Goal: Use online tool/utility: Utilize a website feature to perform a specific function

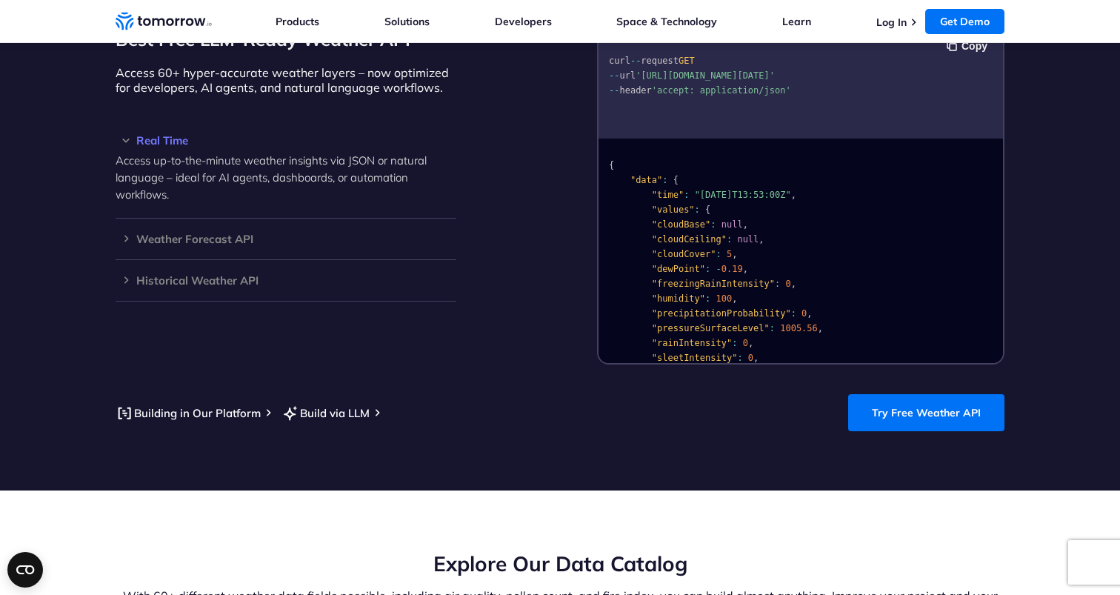
scroll to position [1341, 0]
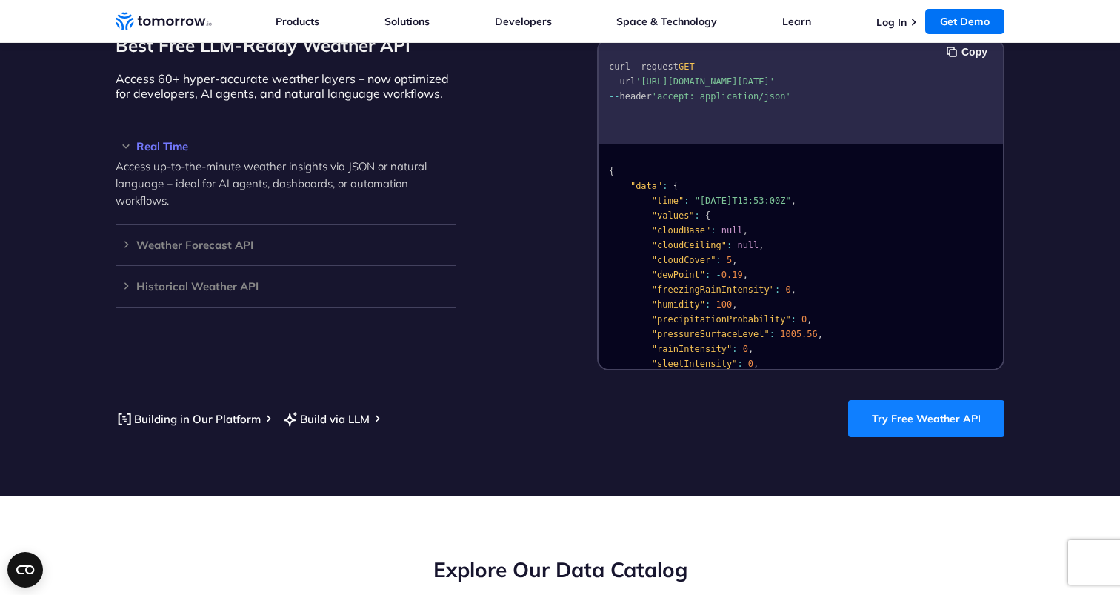
click at [906, 400] on link "Try Free Weather API" at bounding box center [926, 418] width 156 height 37
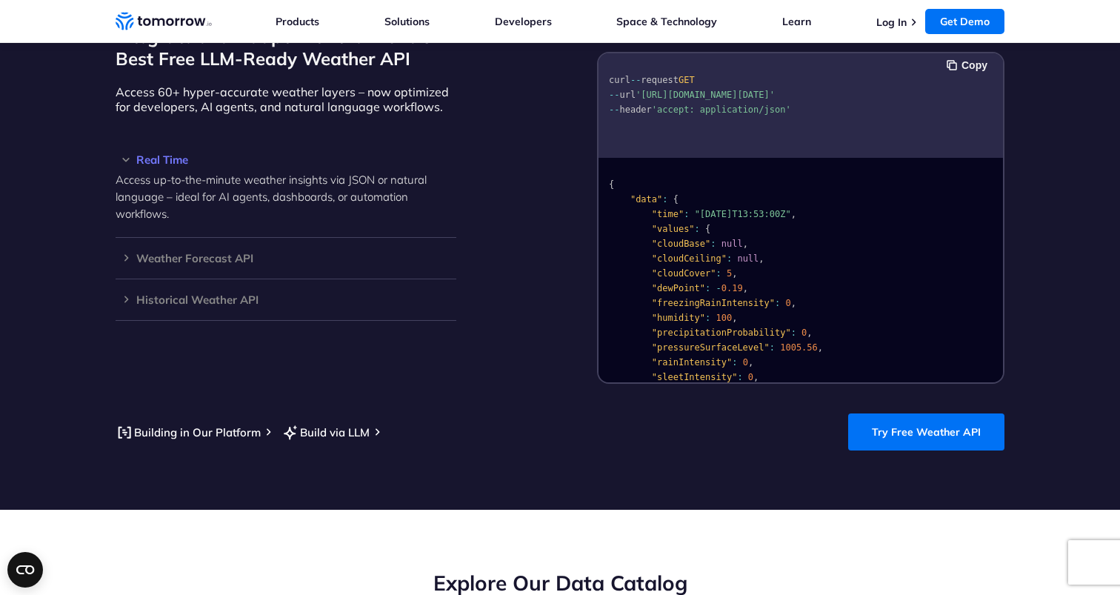
scroll to position [1321, 0]
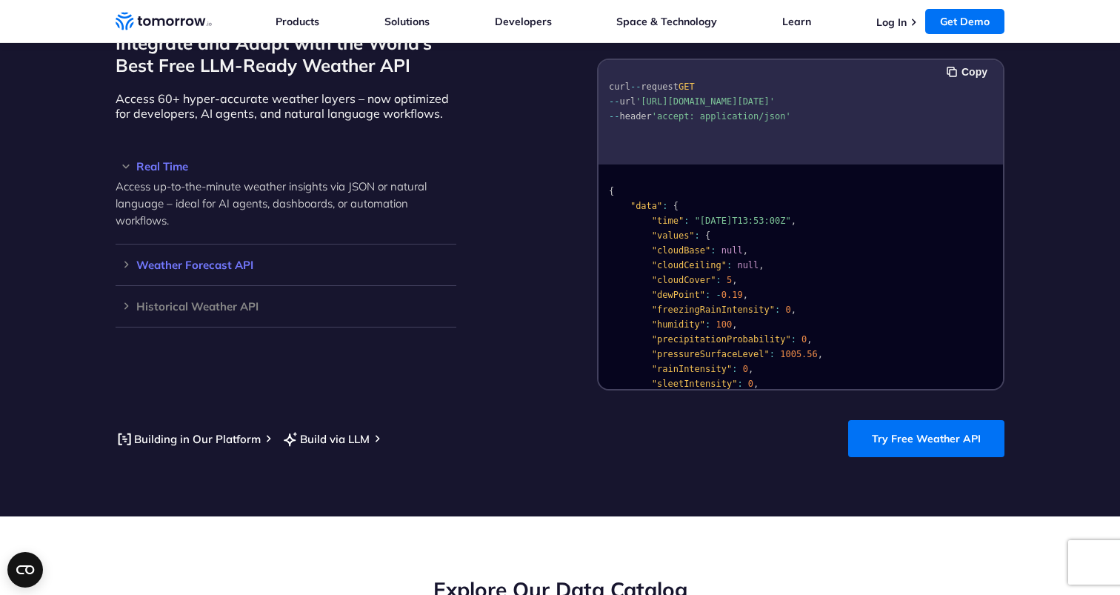
click at [239, 259] on div "Weather Forecast API Access ultra-accurate, hyperlocal data up to 14 days in th…" at bounding box center [286, 264] width 341 height 41
click at [222, 255] on div "Weather Forecast API Access ultra-accurate, hyperlocal data up to 14 days in th…" at bounding box center [286, 264] width 341 height 41
click at [218, 259] on h3 "Weather Forecast API" at bounding box center [286, 264] width 341 height 11
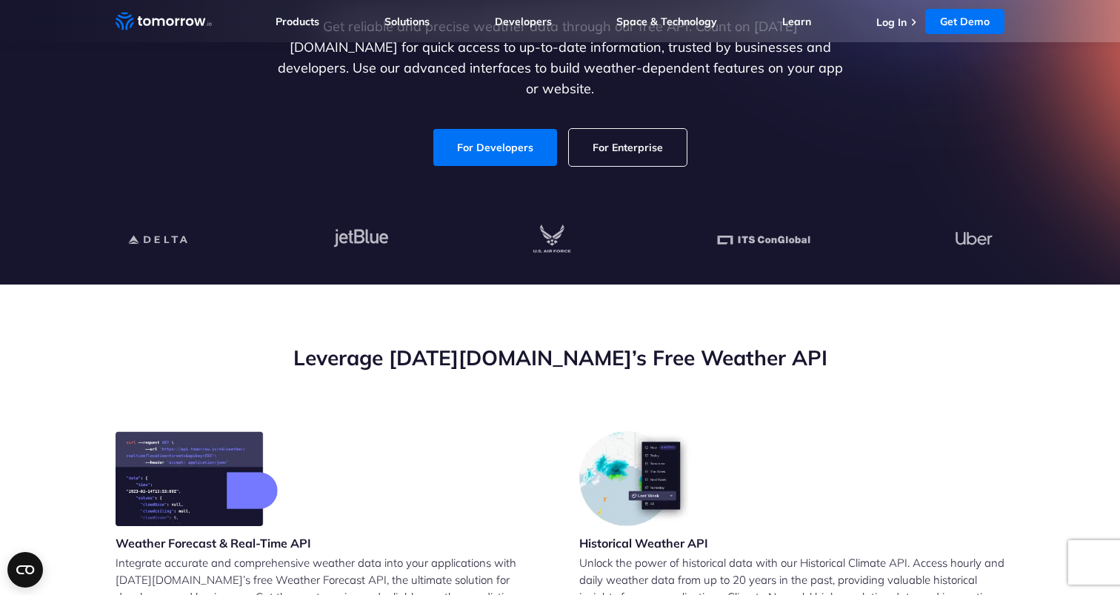
scroll to position [254, 0]
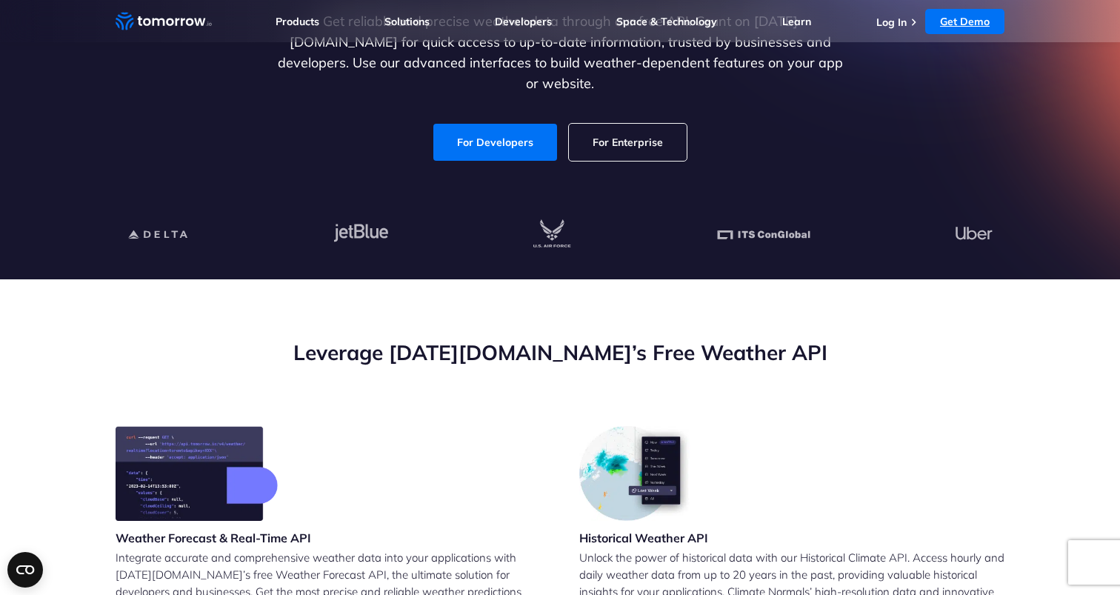
click at [950, 22] on link "Get Demo" at bounding box center [964, 21] width 79 height 25
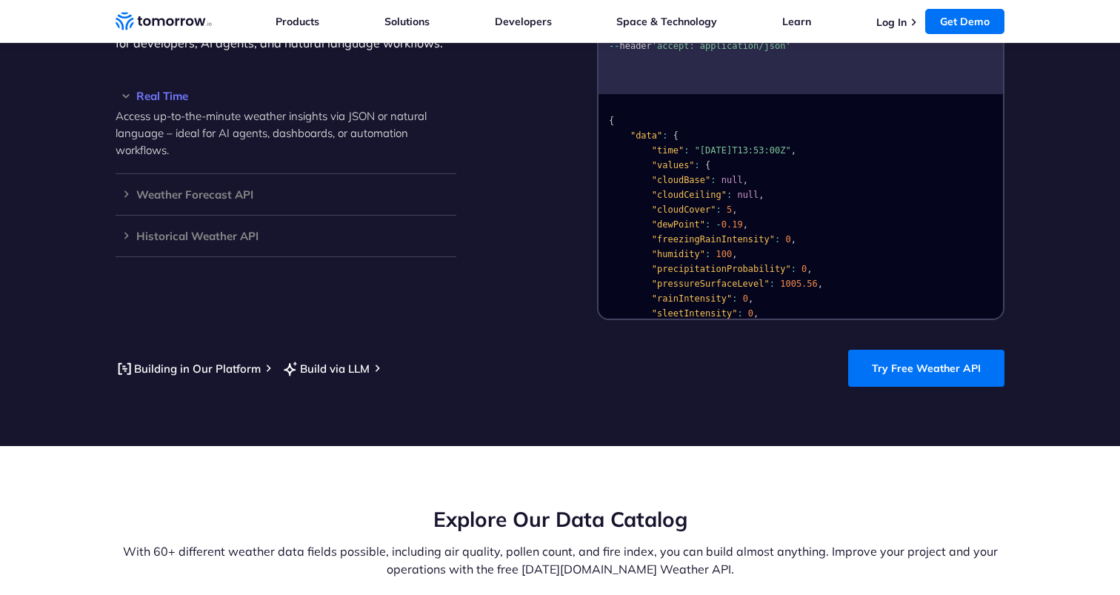
scroll to position [1380, 0]
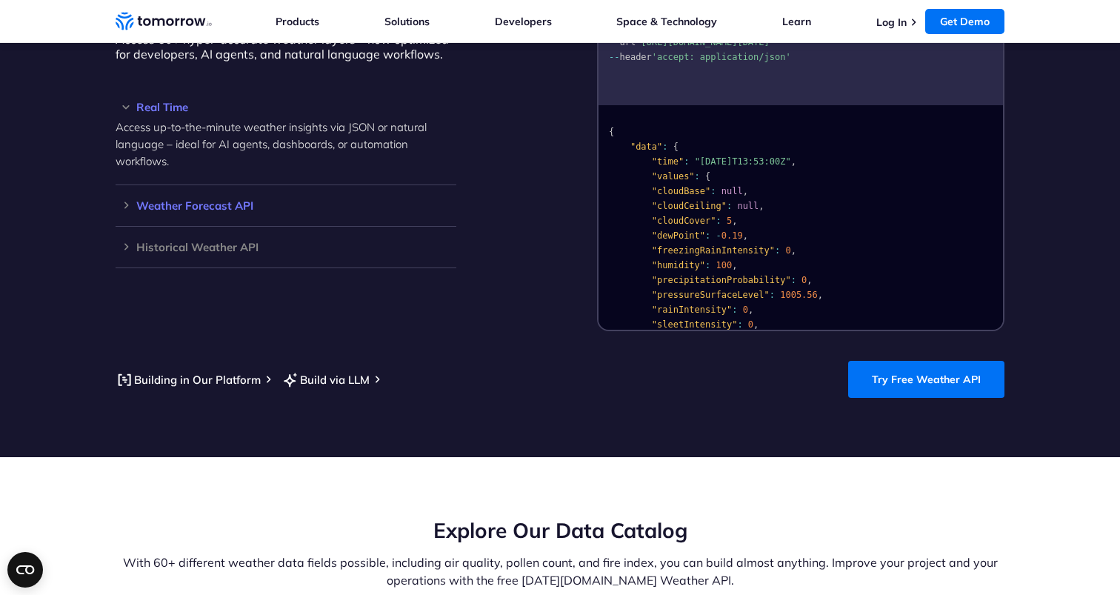
click at [239, 196] on div "Weather Forecast API Access ultra-accurate, hyperlocal data up to 14 days in th…" at bounding box center [286, 205] width 341 height 41
click at [236, 200] on h3 "Weather Forecast API" at bounding box center [286, 205] width 341 height 11
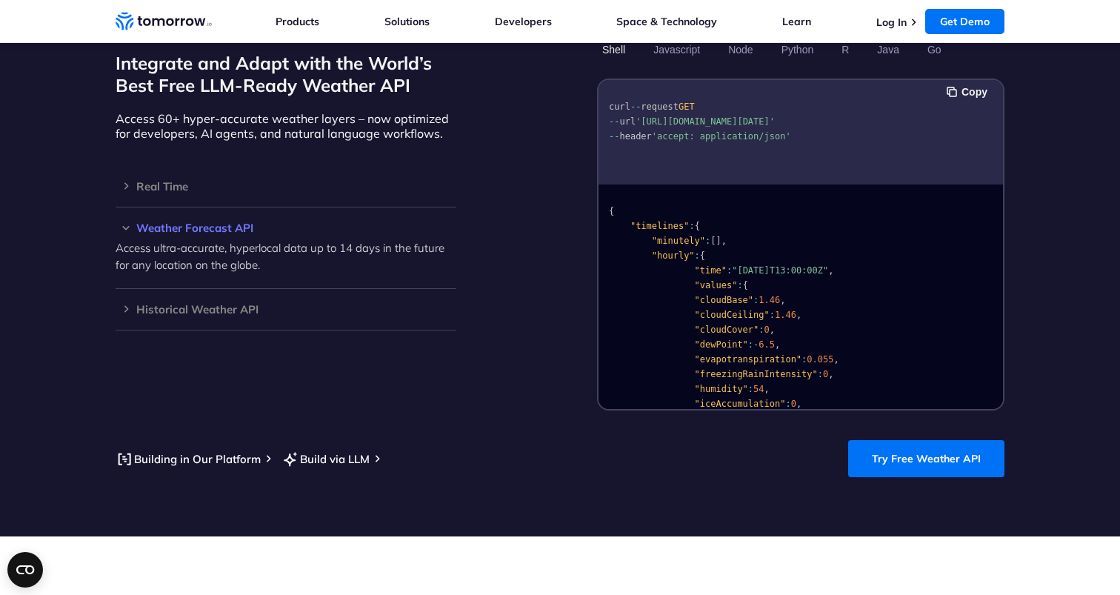
scroll to position [1289, 0]
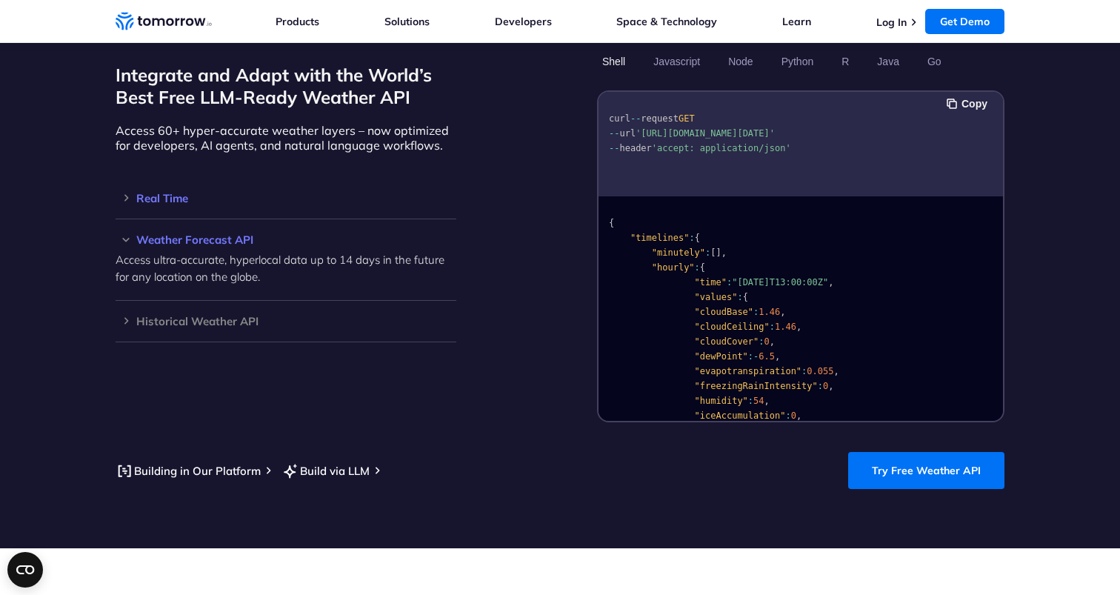
click at [202, 187] on div "Real Time Access up-to-the-minute weather insights via JSON or natural language…" at bounding box center [286, 198] width 341 height 41
click at [164, 193] on h3 "Real Time" at bounding box center [286, 198] width 341 height 11
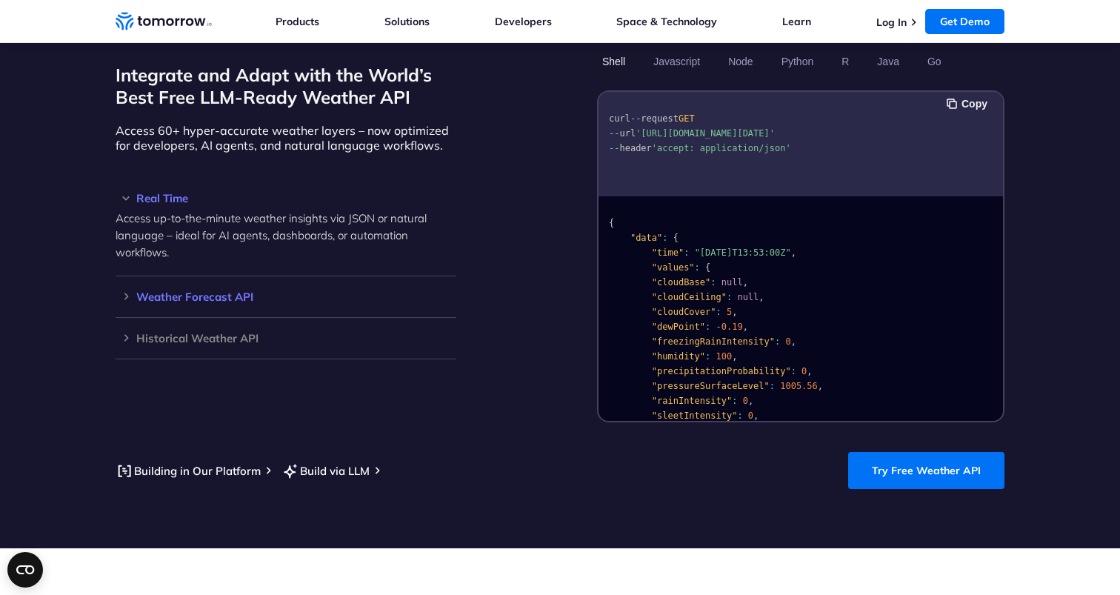
click at [207, 291] on h3 "Weather Forecast API" at bounding box center [286, 296] width 341 height 11
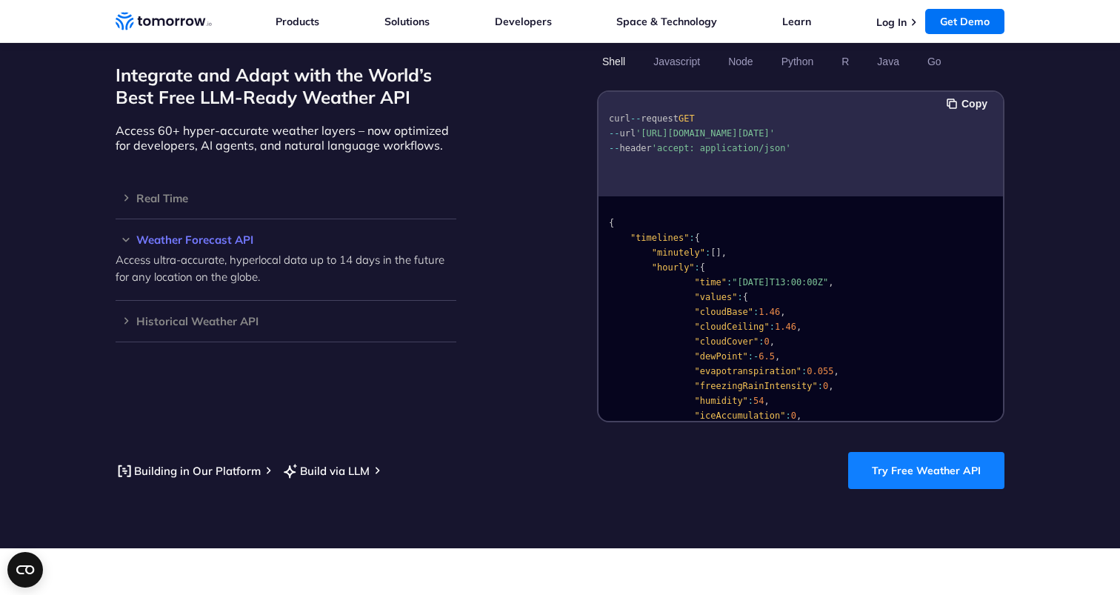
click at [909, 458] on link "Try Free Weather API" at bounding box center [926, 470] width 156 height 37
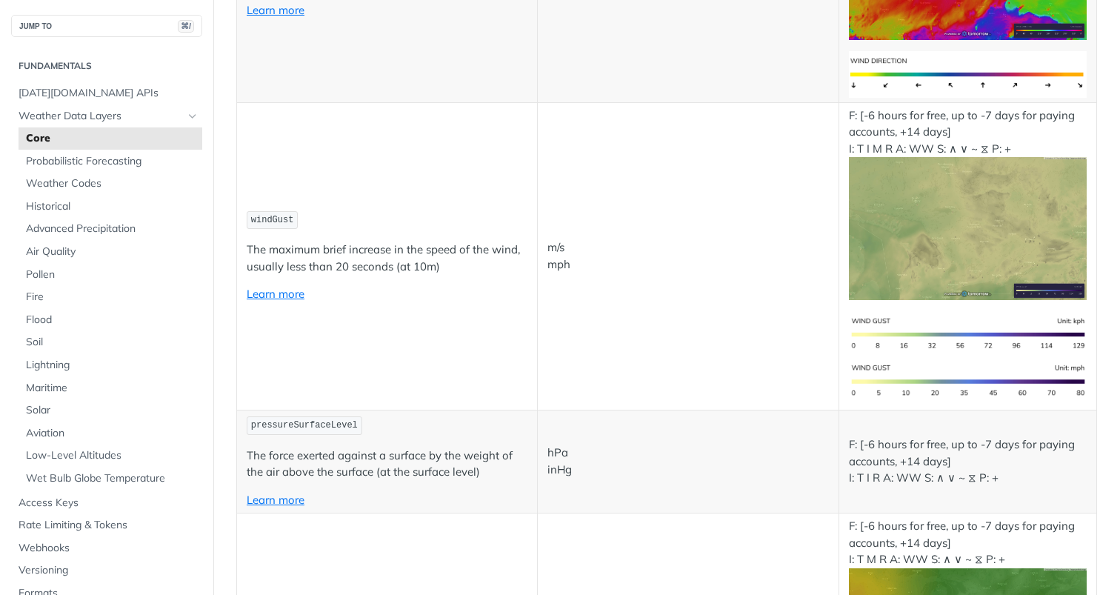
scroll to position [1464, 0]
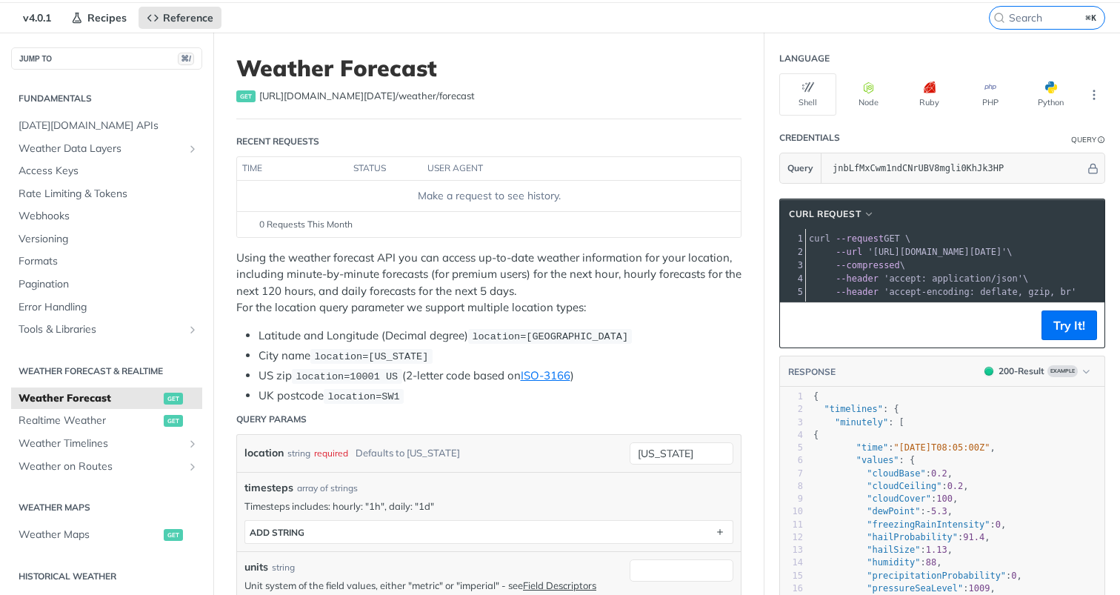
scroll to position [49, 0]
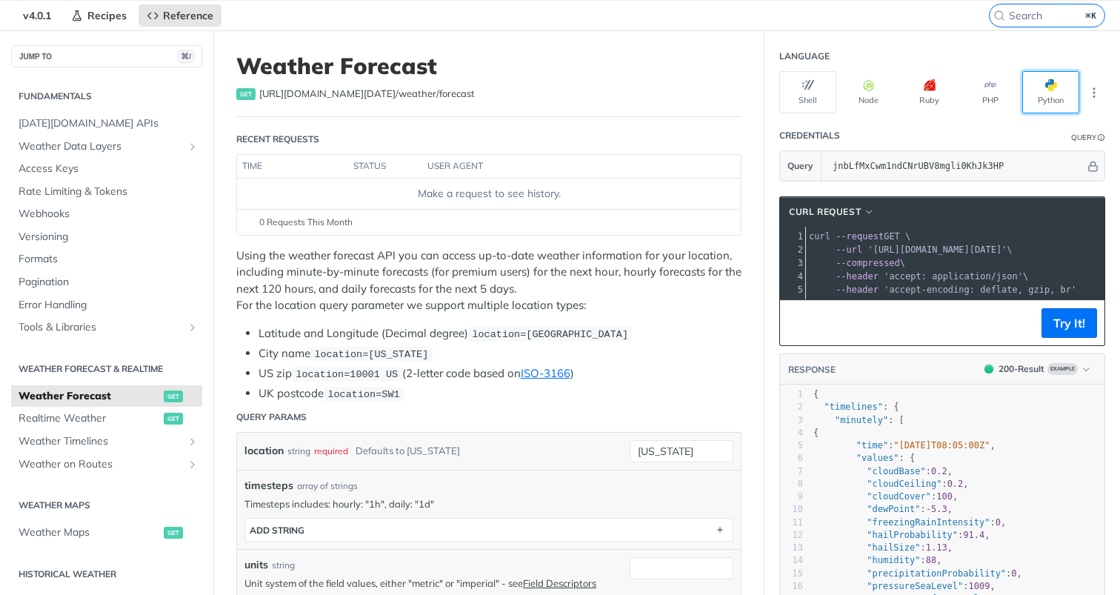
click at [1039, 84] on button "Python" at bounding box center [1050, 92] width 57 height 42
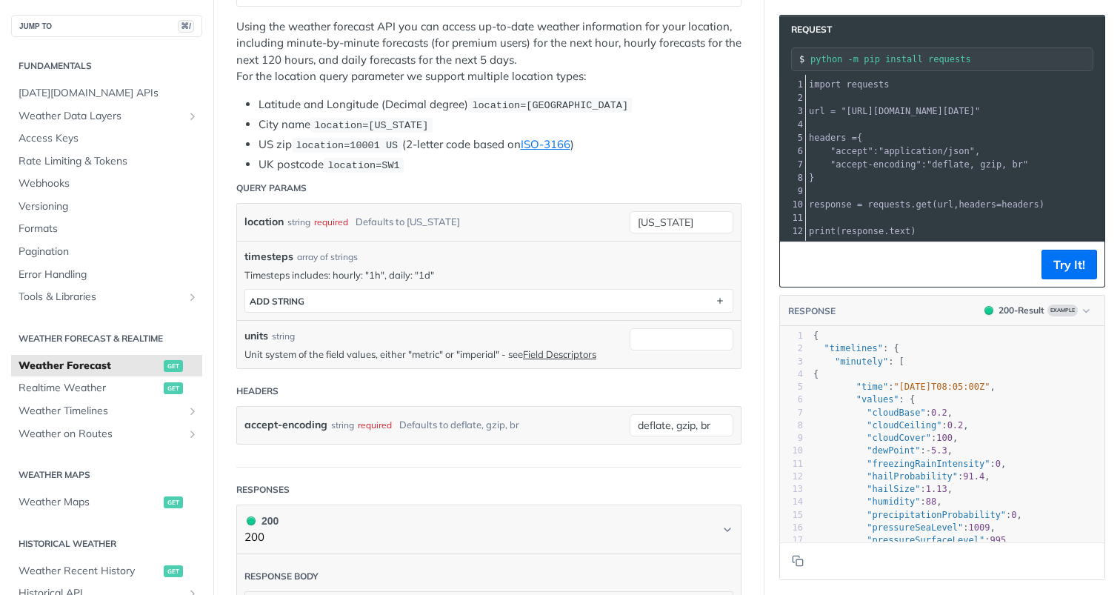
scroll to position [279, 0]
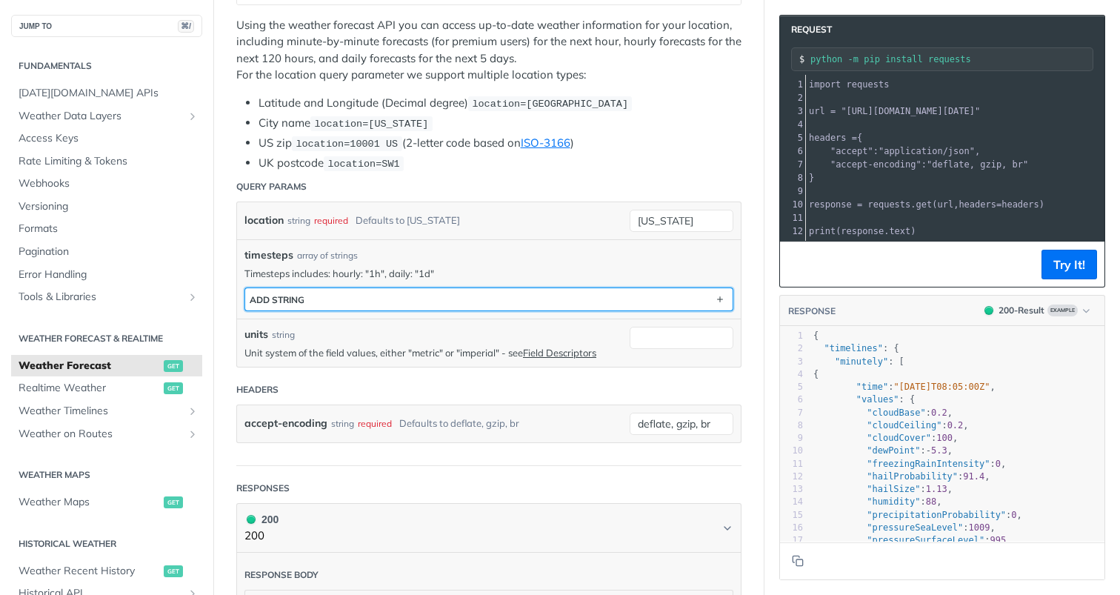
click at [533, 299] on button "ADD string" at bounding box center [488, 299] width 487 height 22
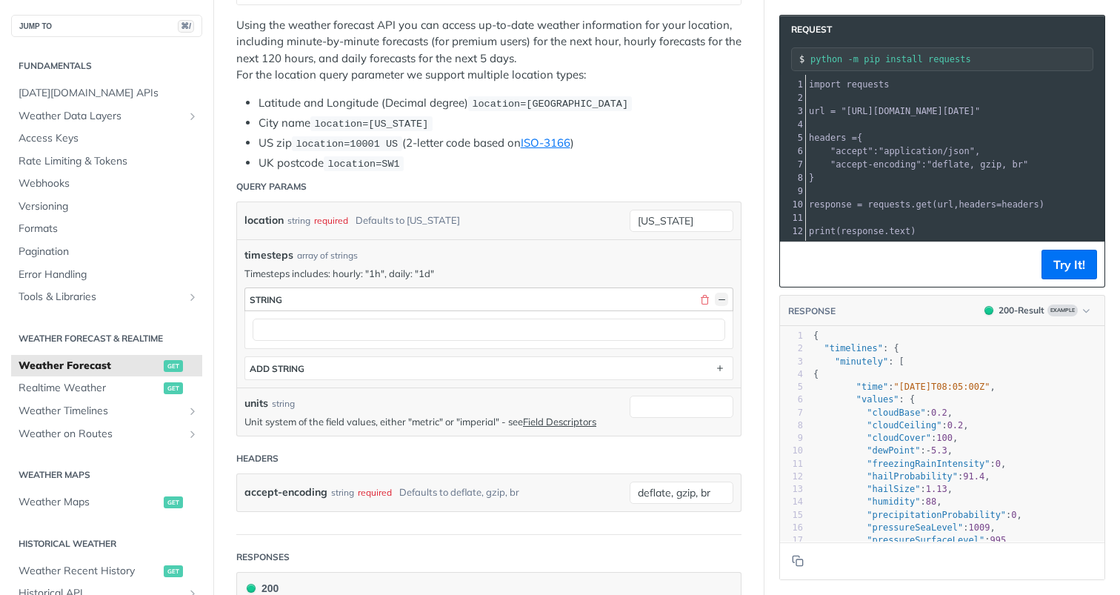
click at [722, 296] on button "button" at bounding box center [721, 299] width 13 height 13
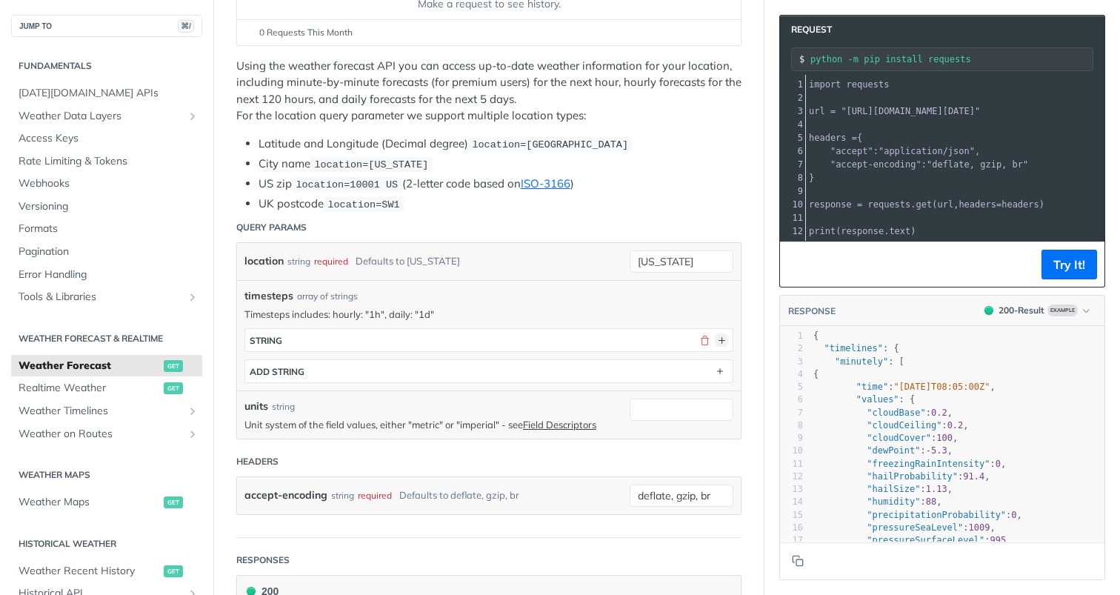
scroll to position [69, 0]
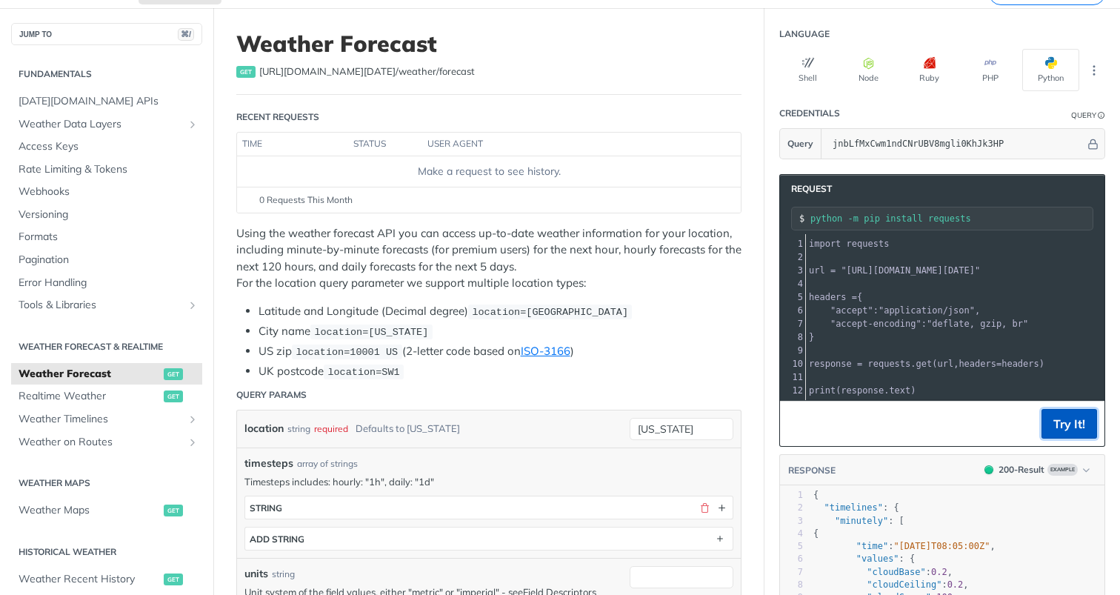
click at [1057, 427] on button "Try It!" at bounding box center [1069, 424] width 56 height 30
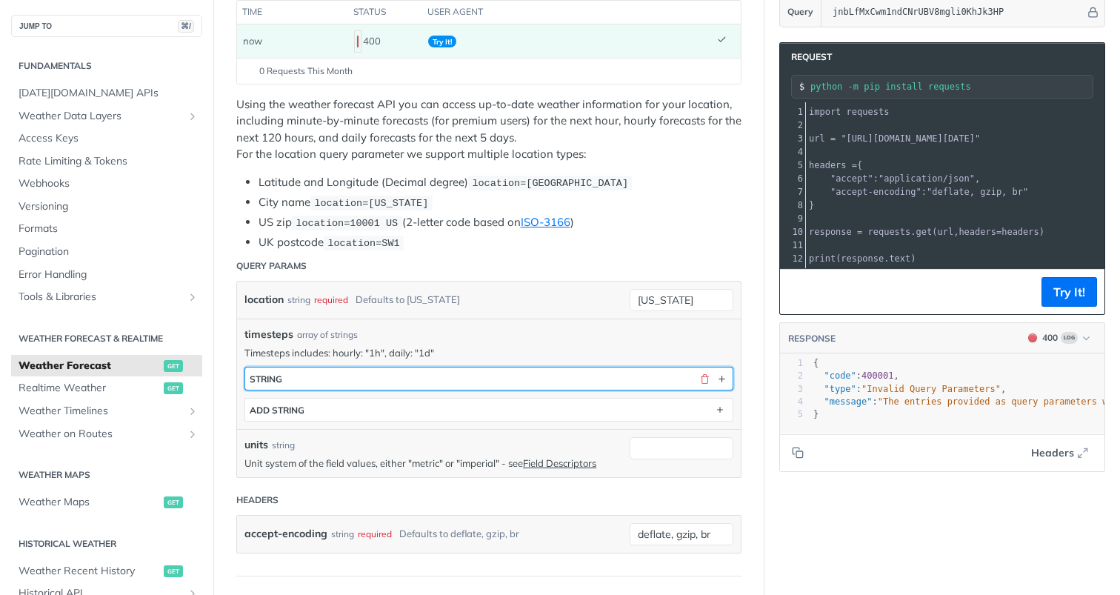
click at [595, 381] on button "string" at bounding box center [488, 378] width 487 height 22
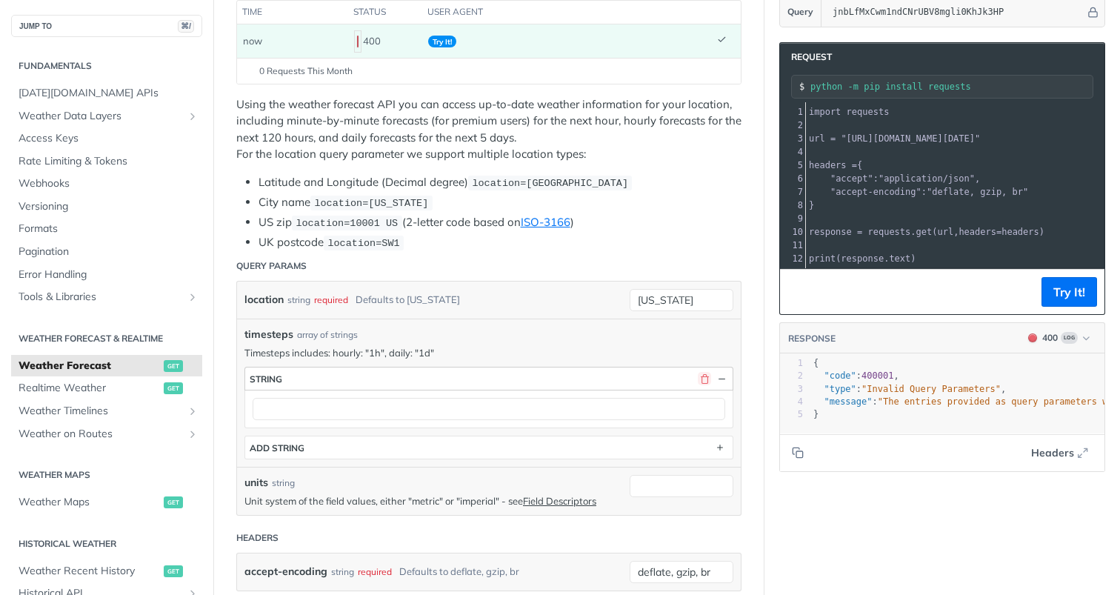
click at [705, 378] on button "button" at bounding box center [704, 378] width 13 height 13
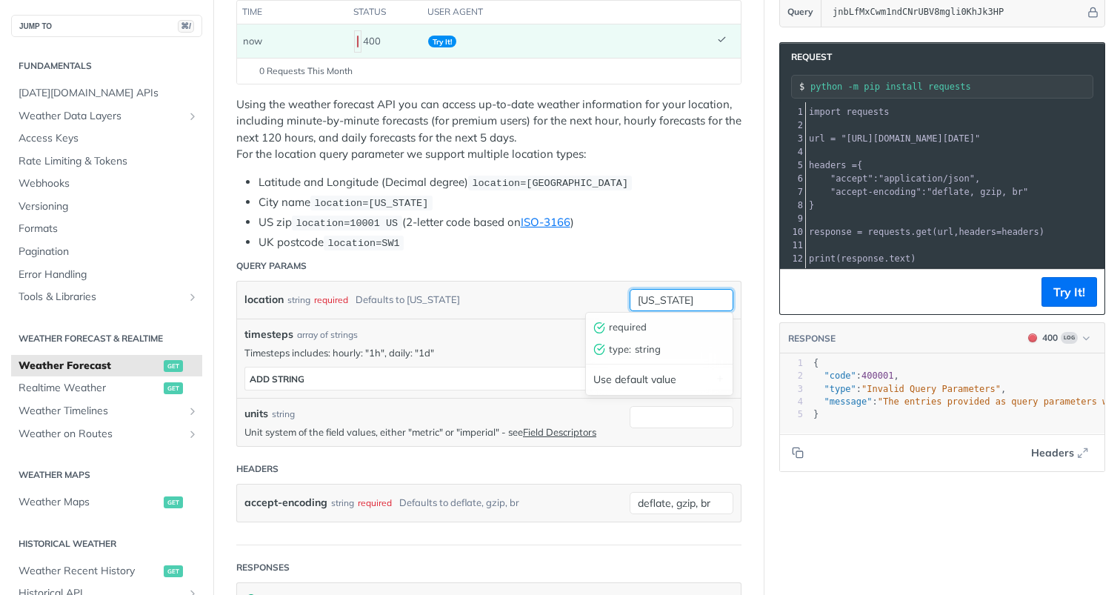
click at [670, 299] on input "new york" at bounding box center [682, 300] width 104 height 22
click at [669, 299] on input "new york" at bounding box center [682, 300] width 104 height 22
click at [569, 289] on div "location string required Defaults to new york" at bounding box center [433, 300] width 378 height 22
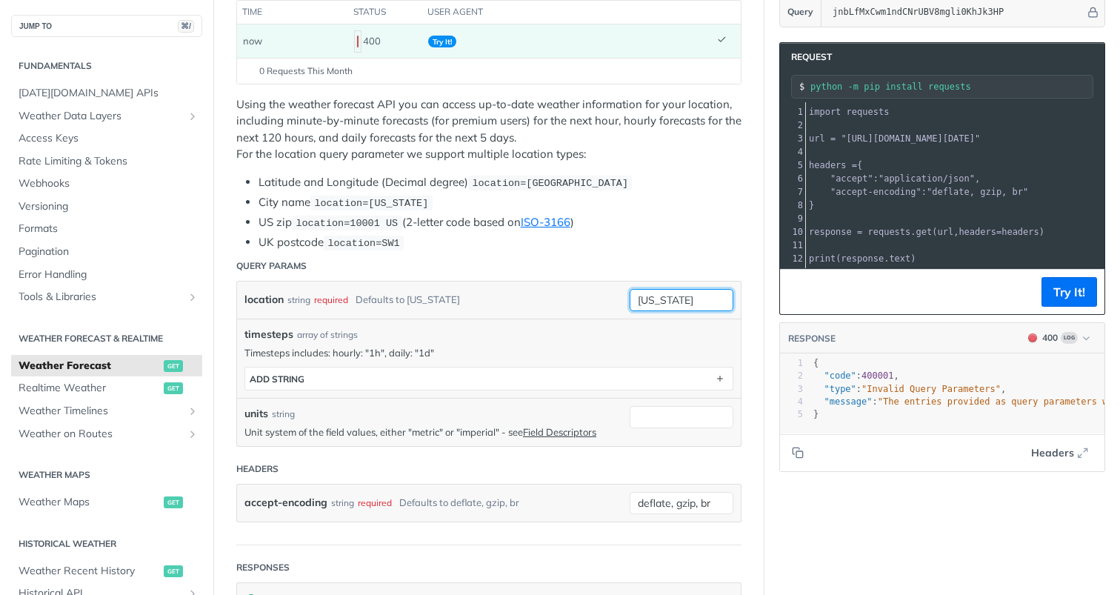
click at [667, 302] on input "new york" at bounding box center [682, 300] width 104 height 22
type input "London"
click at [537, 307] on div "location string required Defaults to new york" at bounding box center [433, 300] width 378 height 22
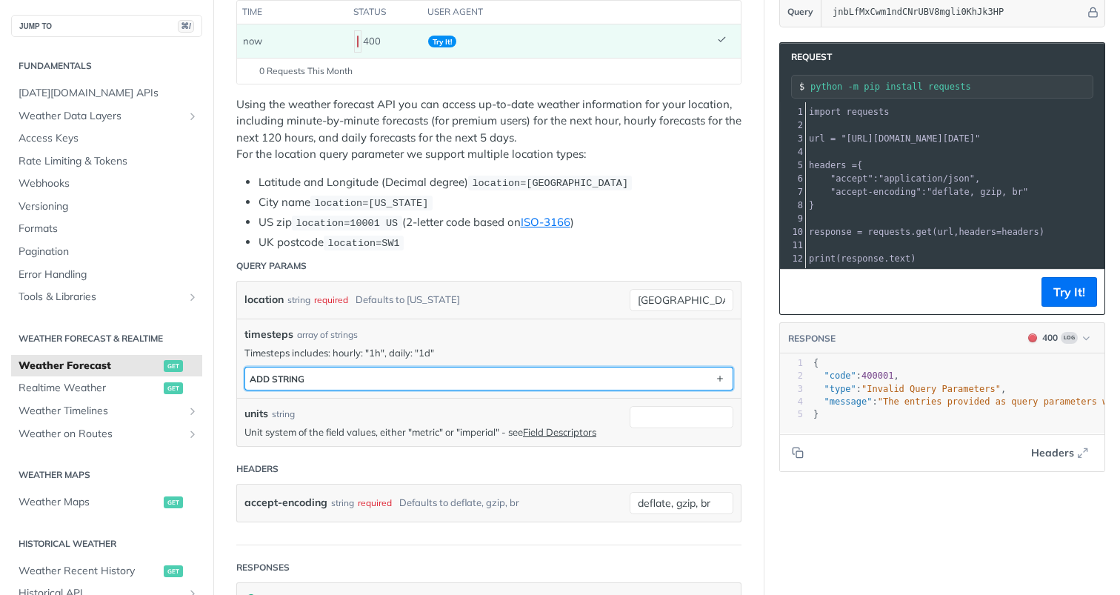
click at [544, 373] on button "ADD string" at bounding box center [488, 378] width 487 height 22
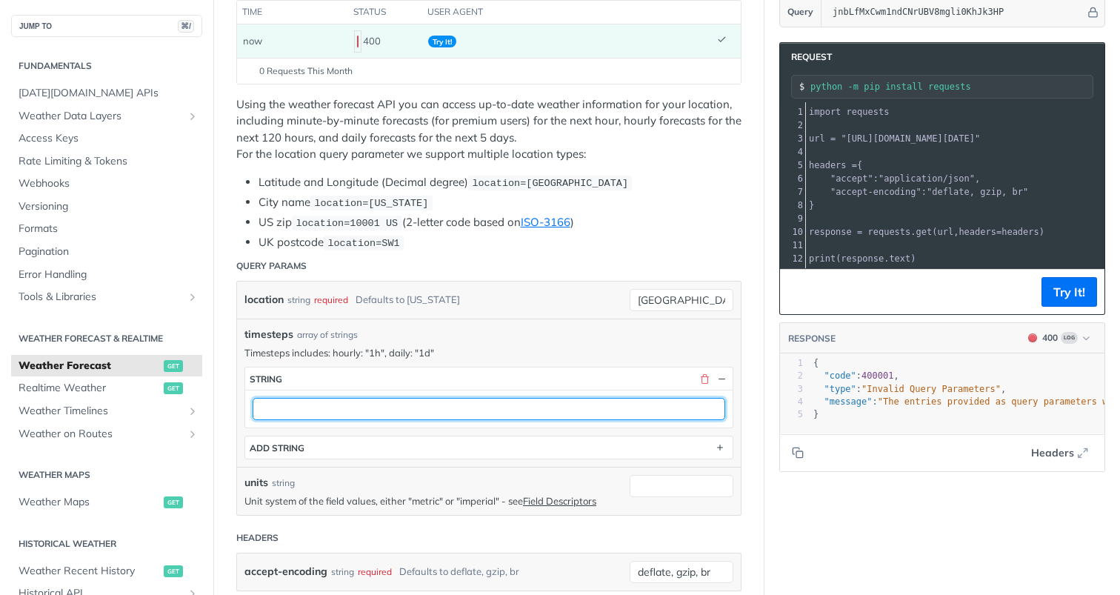
click at [502, 410] on input "text" at bounding box center [489, 409] width 473 height 22
type input "1d"
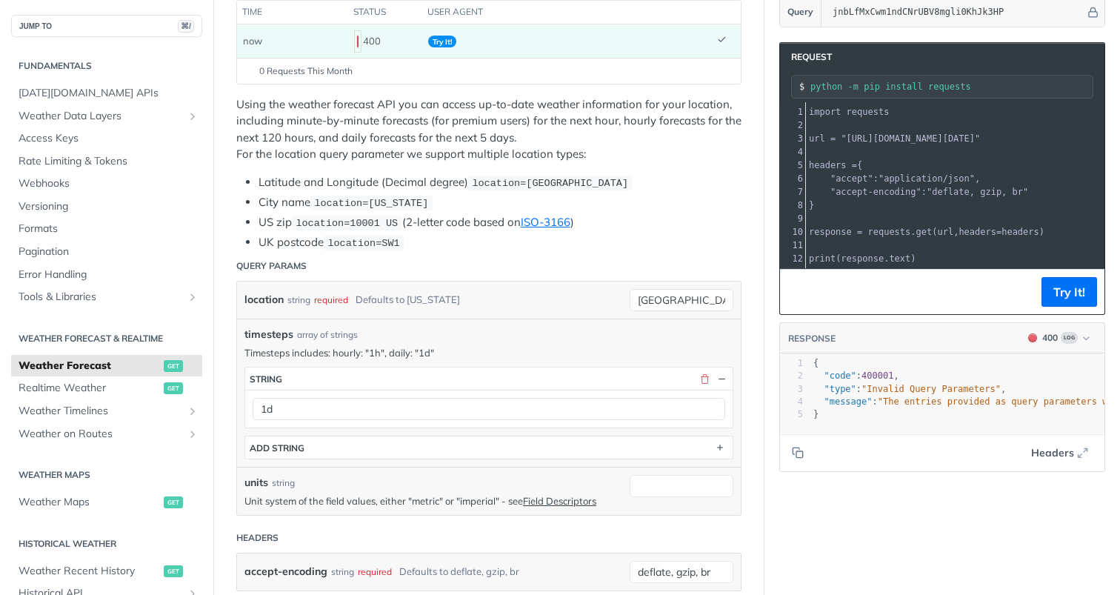
click at [476, 467] on div "units string Unit system of the field values, either "metric" or "imperial" - s…" at bounding box center [489, 491] width 504 height 48
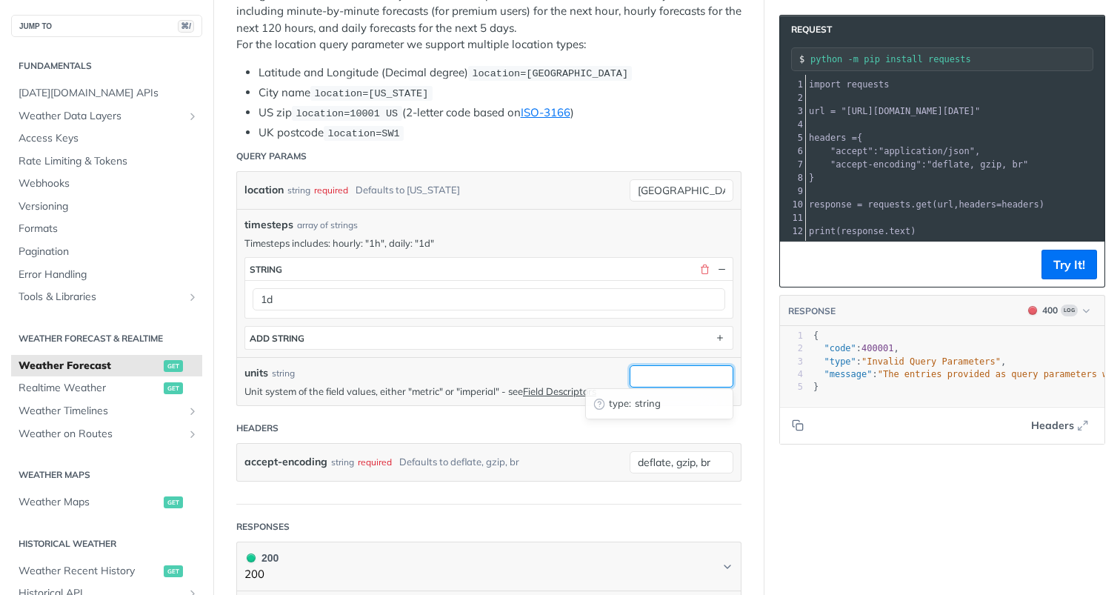
click at [696, 375] on input "units" at bounding box center [682, 376] width 104 height 22
type input "metric"
click at [448, 425] on header "Headers" at bounding box center [488, 428] width 505 height 30
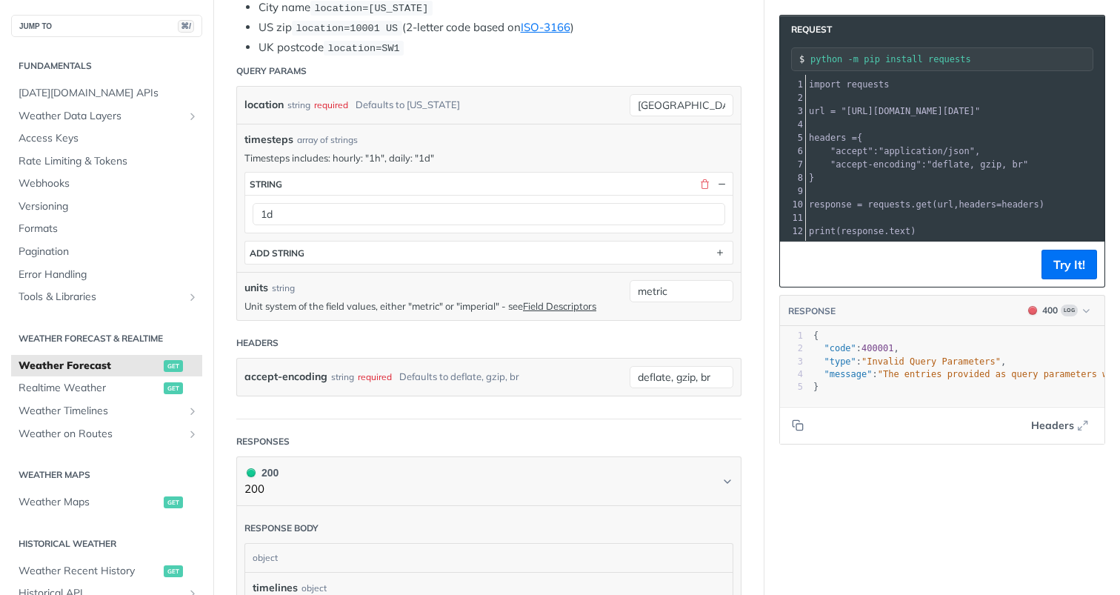
click at [674, 390] on div "accept-encoding string required Defaults to deflate, gzip, br deflate, gzip, br" at bounding box center [489, 377] width 504 height 37
click at [674, 379] on input "deflate, gzip, br" at bounding box center [682, 377] width 104 height 22
click at [572, 362] on div "accept-encoding string required Defaults to deflate, gzip, br deflate, gzip, br…" at bounding box center [489, 377] width 504 height 37
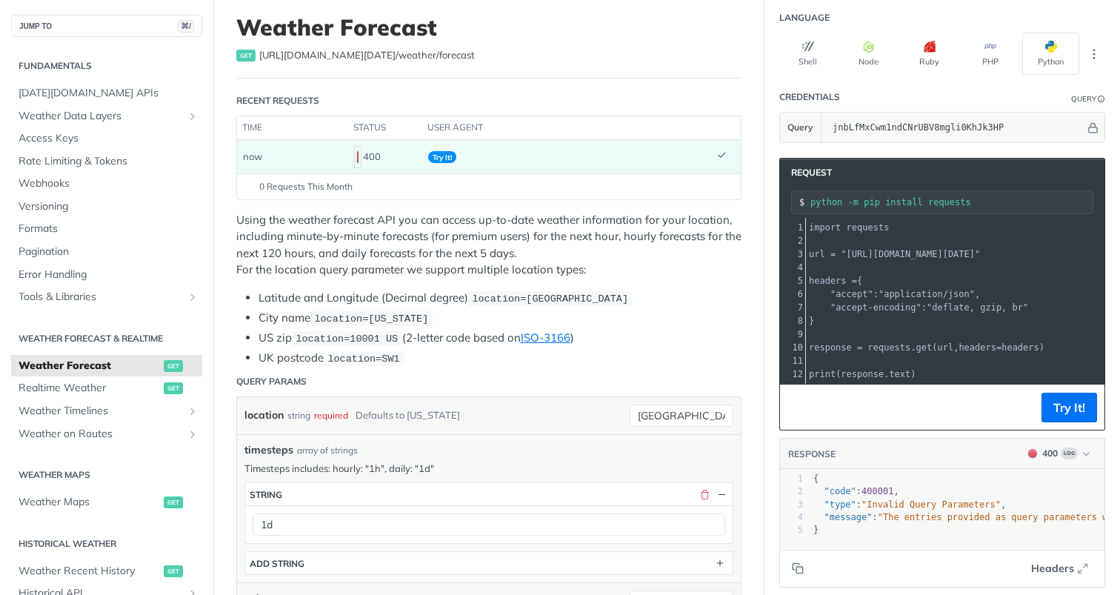
click at [614, 385] on header "Query Params" at bounding box center [488, 382] width 505 height 30
click at [1045, 412] on button "Try It!" at bounding box center [1069, 408] width 56 height 30
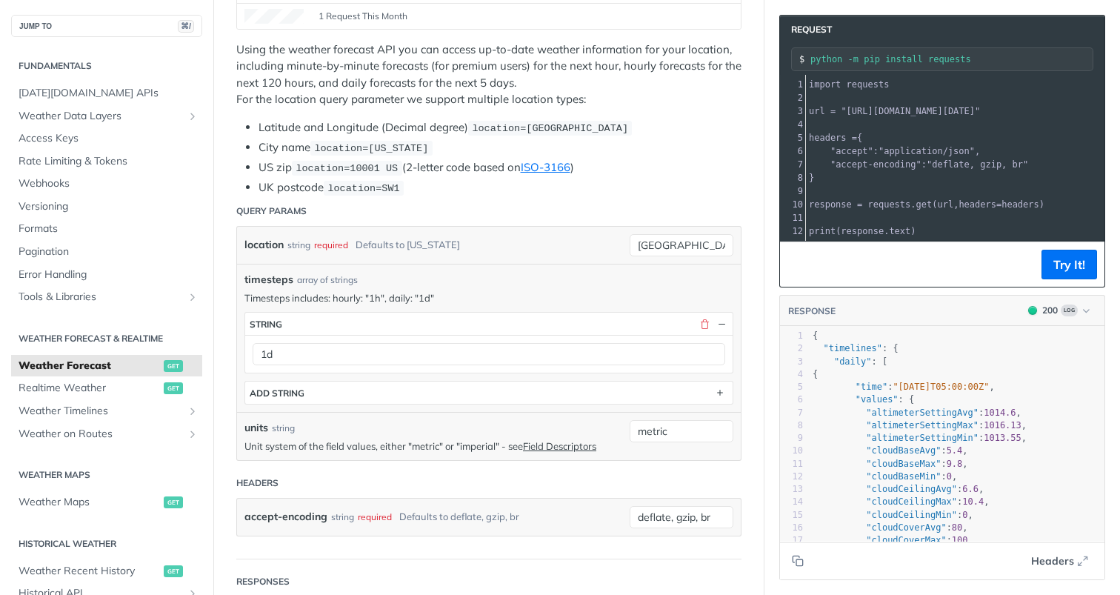
click at [352, 238] on div "location string required Defaults to new york" at bounding box center [433, 245] width 378 height 22
click at [321, 241] on div "required" at bounding box center [331, 244] width 34 height 21
click at [672, 240] on input "London" at bounding box center [682, 245] width 104 height 22
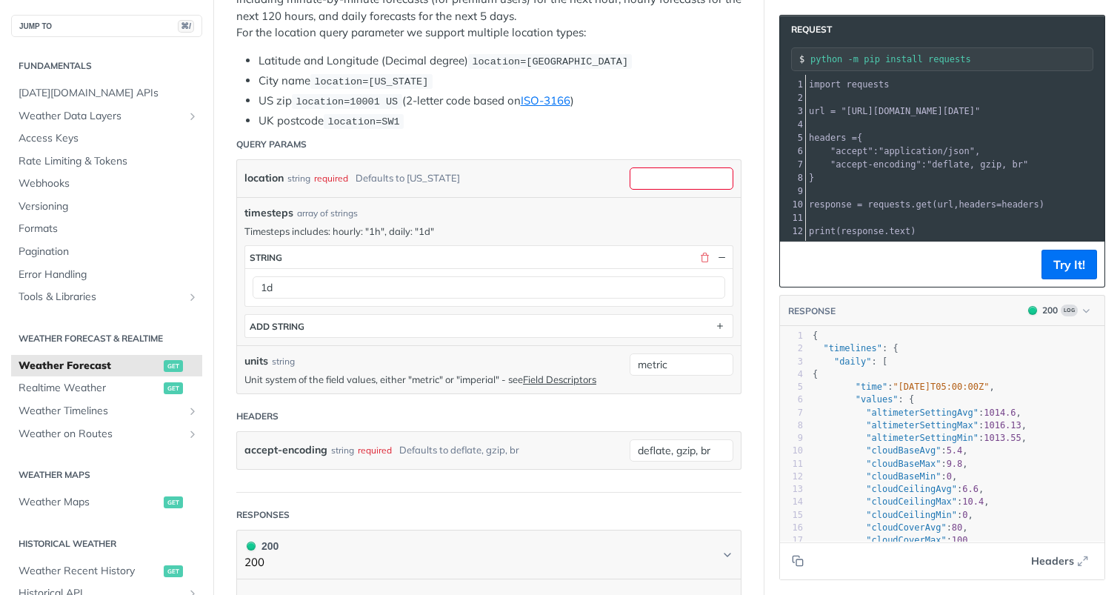
drag, startPoint x: 950, startPoint y: 228, endPoint x: 847, endPoint y: 125, distance: 146.1
click at [847, 125] on div "xxxxxxxxxx 12 1 import requests 2 ​ 3 url = "https://api.tomorrow.io/v4/weather…" at bounding box center [942, 158] width 324 height 166
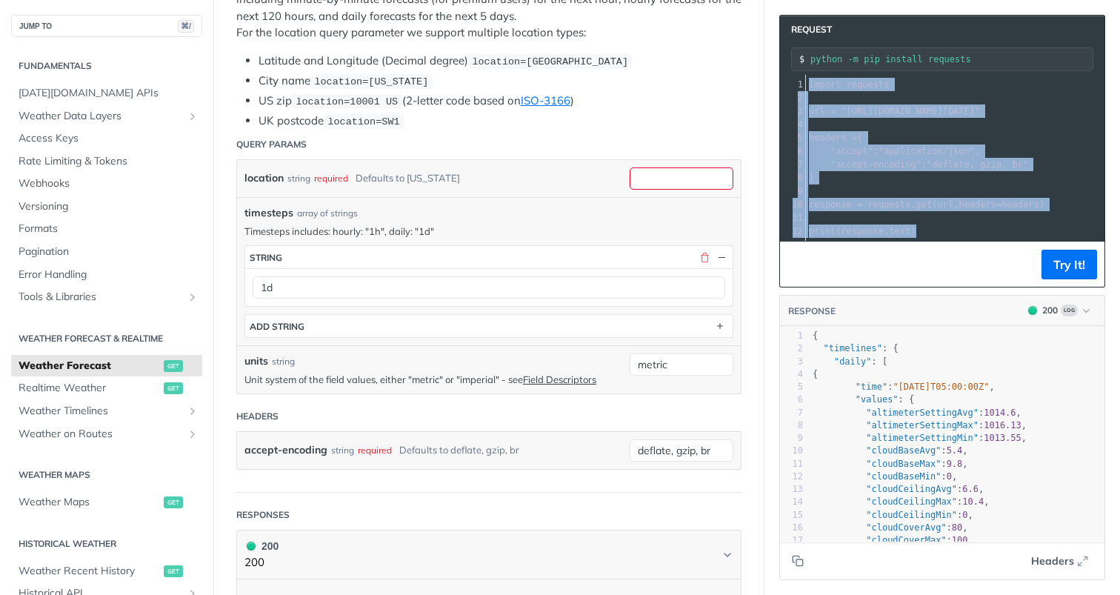
drag, startPoint x: 925, startPoint y: 231, endPoint x: 773, endPoint y: 60, distance: 228.8
click at [773, 61] on section "Request python -m pip install requests xxxxxxxxxx 12 1 import requests 2 ​ 3 ur…" at bounding box center [942, 297] width 356 height 595
copy div "import requests 2 ​ 3 url = "https://api.tomorrow.io/v4/weather/forecast?locati…"
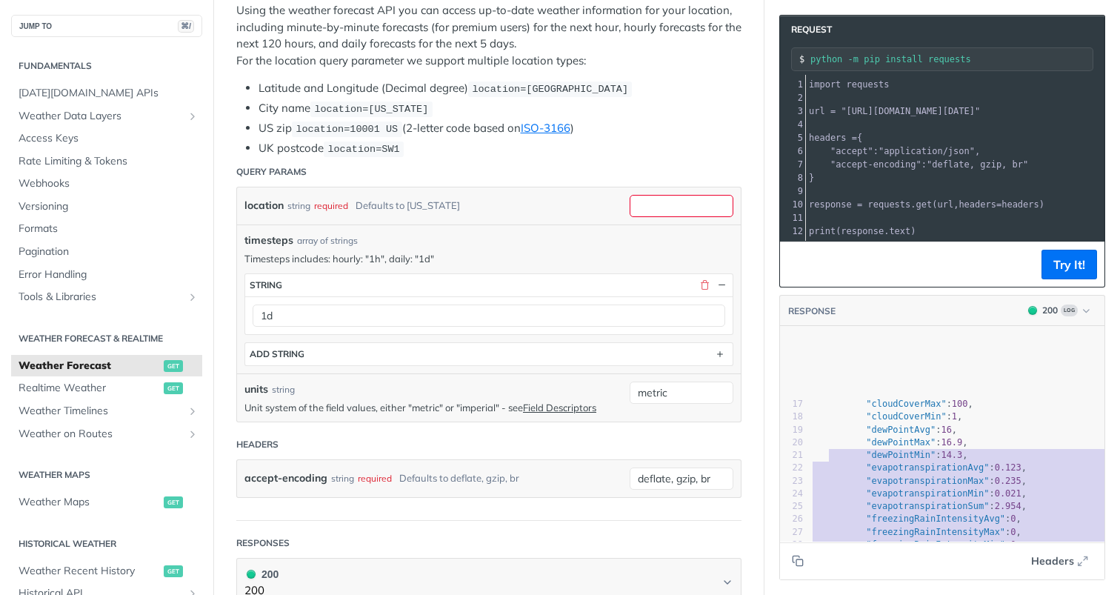
type textarea "{ "timelines": { "daily": [ { "time": "2025-08-13T05:00:00Z", "values": { "alti…"
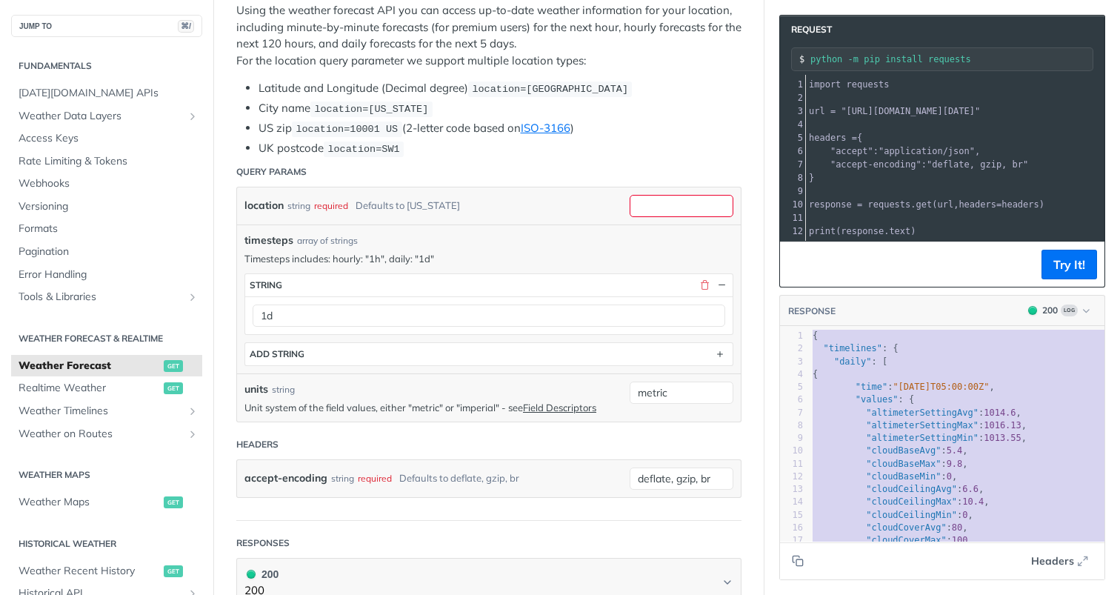
drag, startPoint x: 872, startPoint y: 381, endPoint x: 779, endPoint y: 247, distance: 162.9
click at [332, 256] on p "Timesteps includes: hourly: "1h", daily: "1d"" at bounding box center [488, 258] width 489 height 13
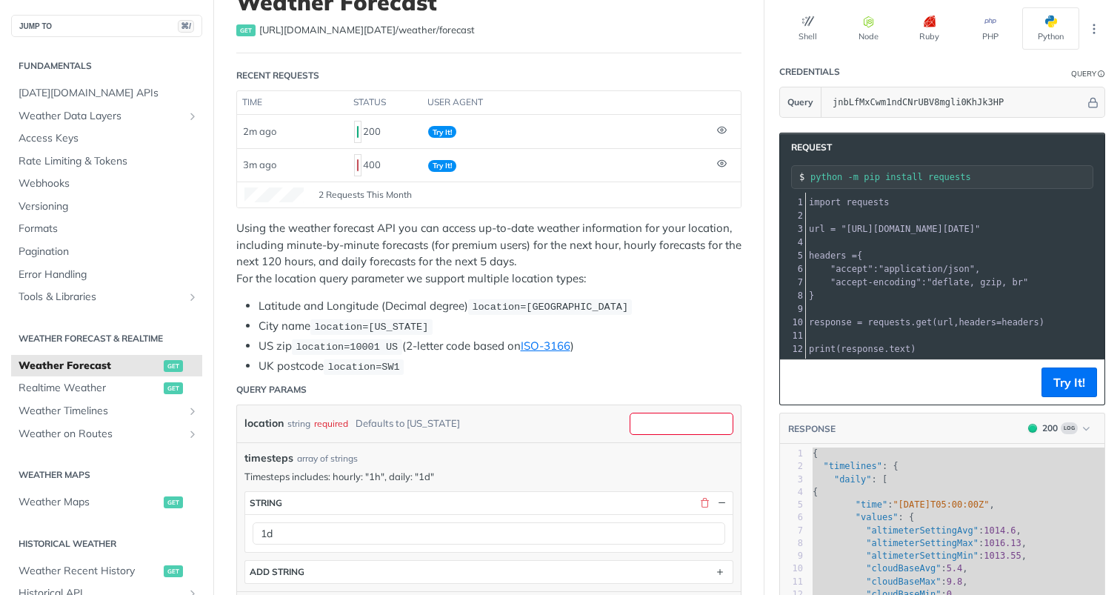
click at [331, 421] on div "required" at bounding box center [331, 423] width 34 height 21
click at [267, 456] on span "timesteps" at bounding box center [268, 458] width 49 height 16
click at [284, 471] on p "Timesteps includes: hourly: "1h", daily: "1d"" at bounding box center [488, 476] width 489 height 13
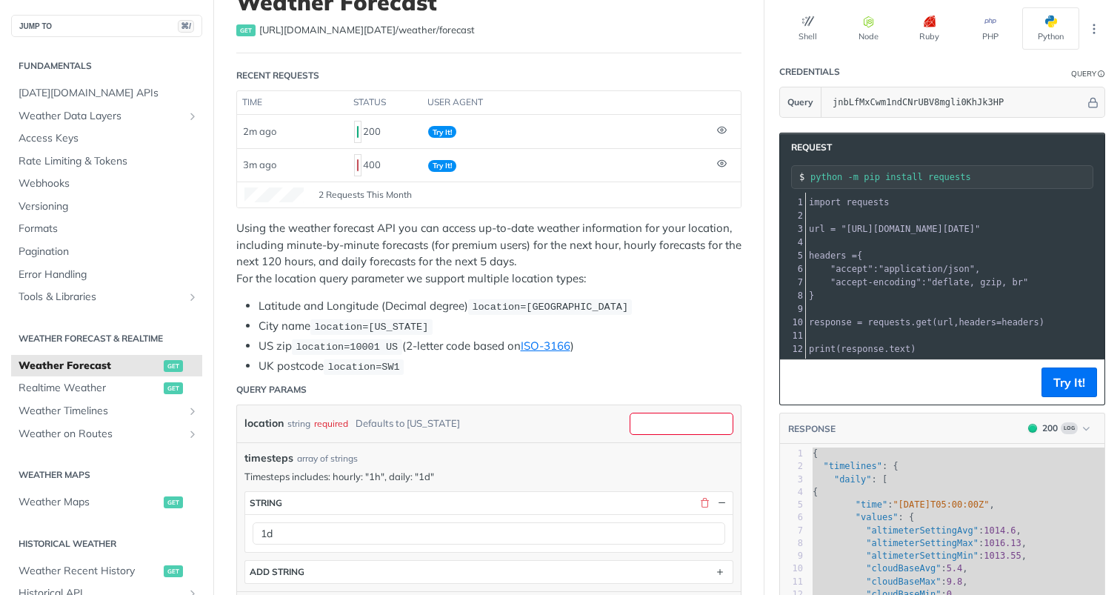
click at [464, 459] on div "timesteps array of strings" at bounding box center [488, 458] width 489 height 16
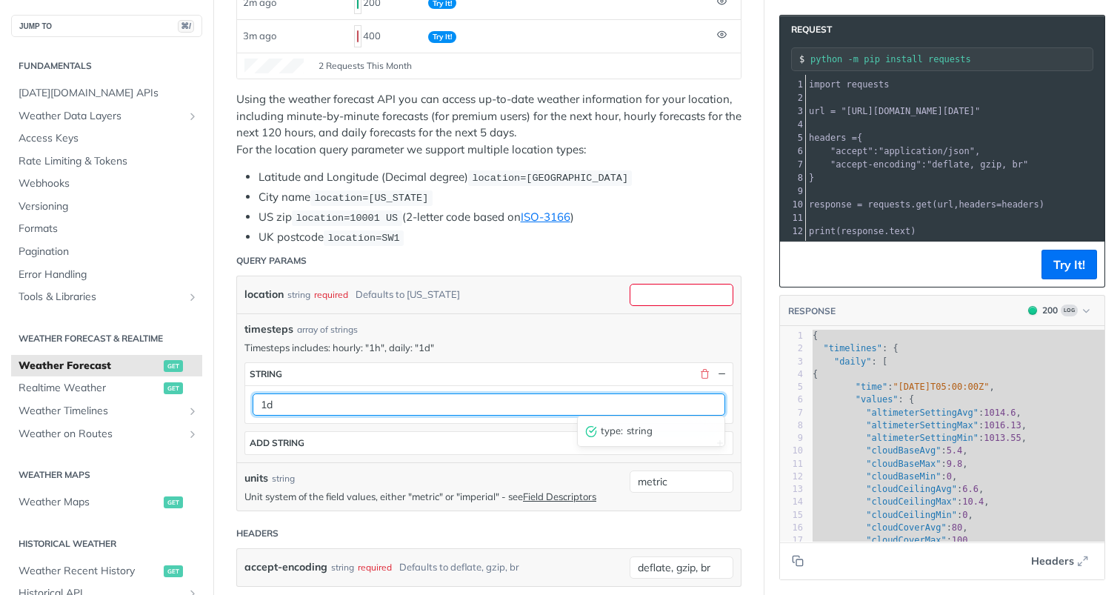
click at [521, 399] on input "1d" at bounding box center [489, 404] width 473 height 22
type input "1"
type input "3h"
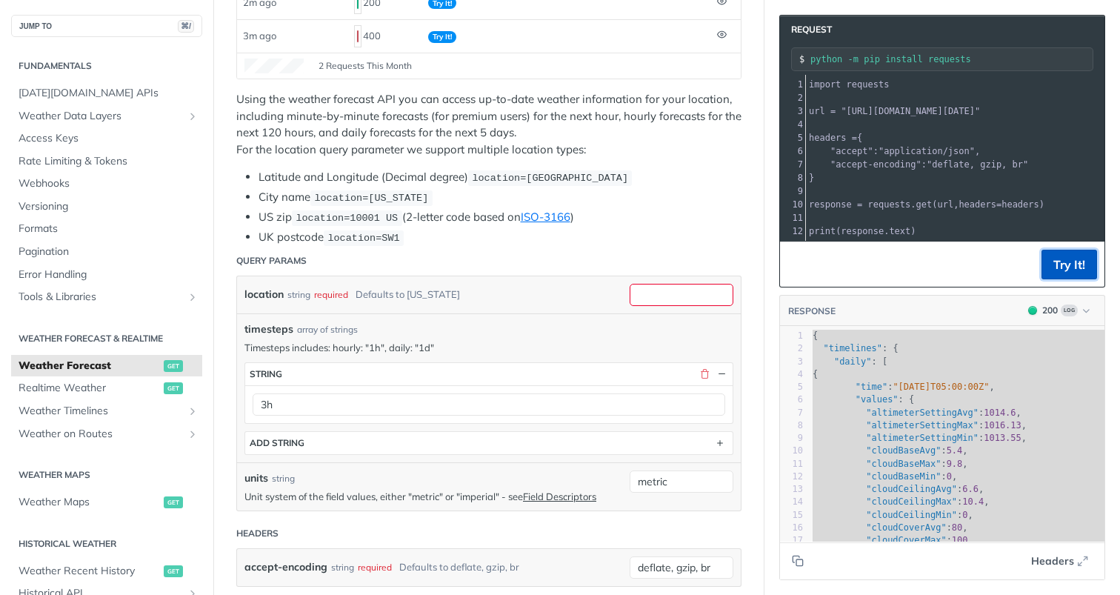
click at [1071, 261] on button "Try It!" at bounding box center [1069, 265] width 56 height 30
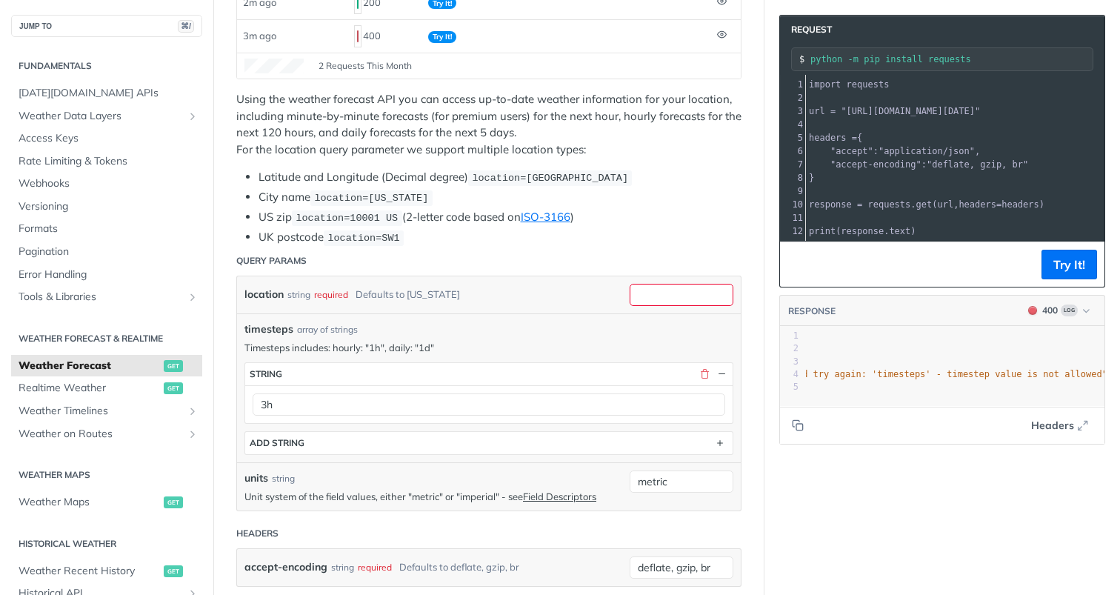
scroll to position [0, 573]
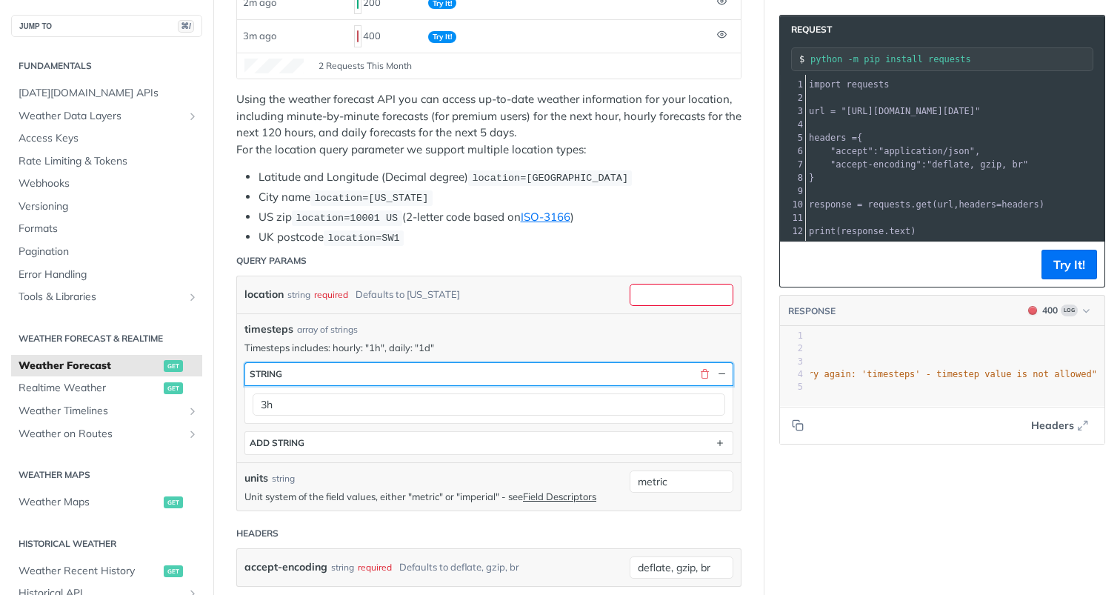
click at [496, 364] on button "string" at bounding box center [488, 374] width 487 height 22
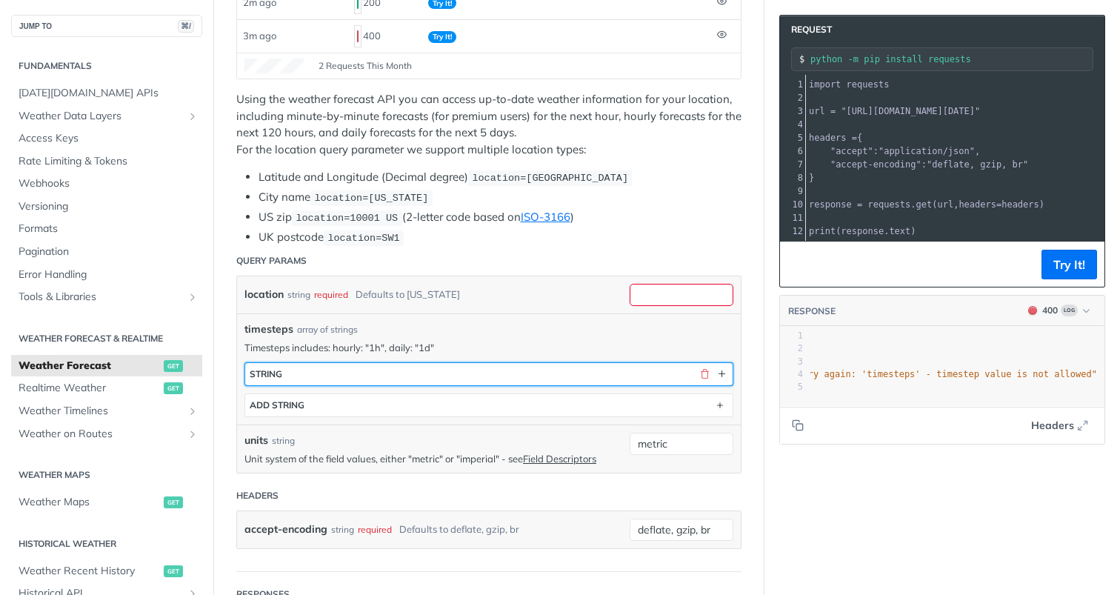
click at [496, 364] on button "string" at bounding box center [488, 374] width 487 height 22
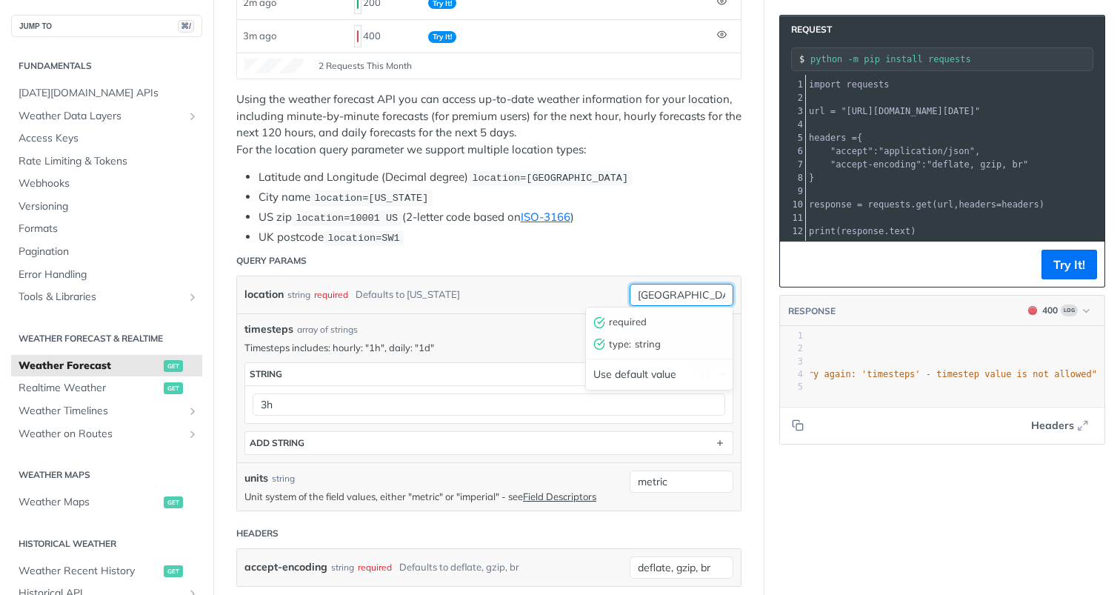
type input "London"
click at [524, 336] on div "timesteps array of strings Timesteps includes: hourly: "1h", daily: "1d" timest…" at bounding box center [488, 387] width 489 height 133
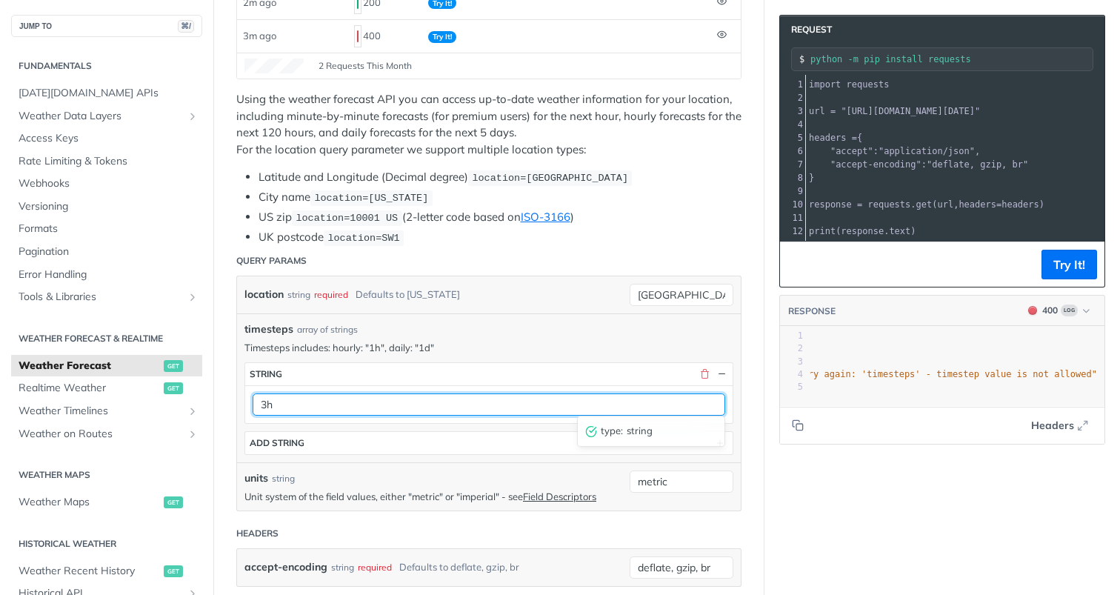
click at [439, 410] on input "3h" at bounding box center [489, 404] width 473 height 22
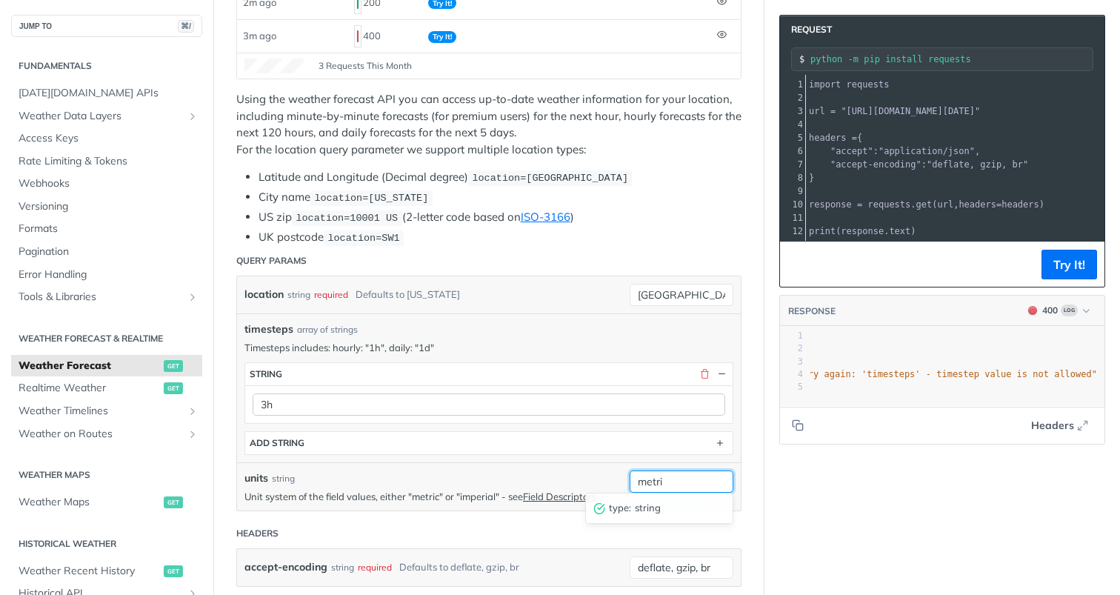
type input "metri"
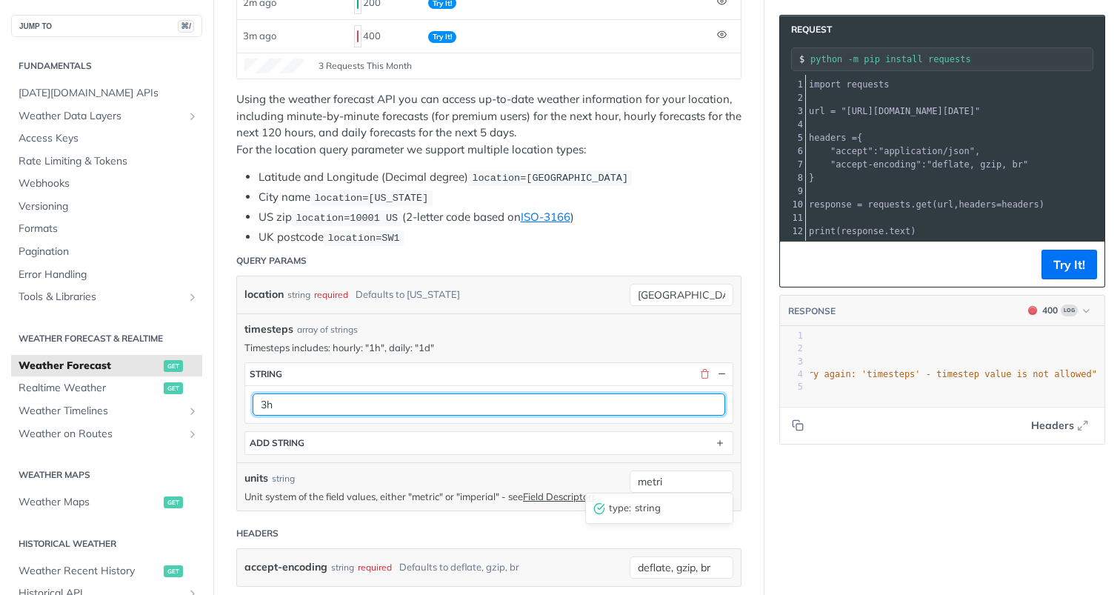
click at [439, 404] on input "3h" at bounding box center [489, 404] width 473 height 22
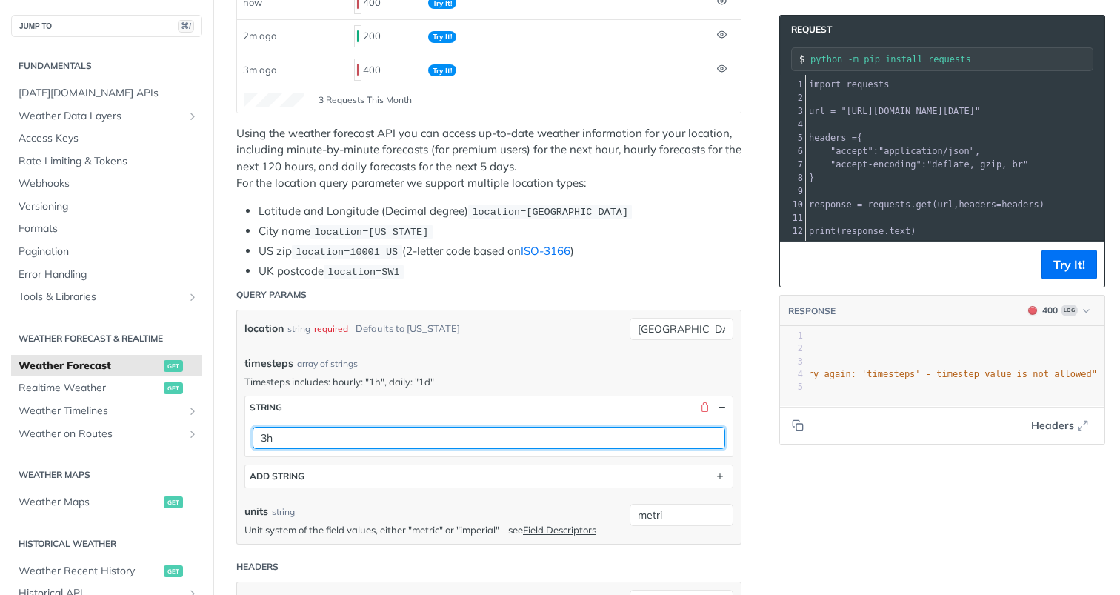
type input "3"
type input "12h"
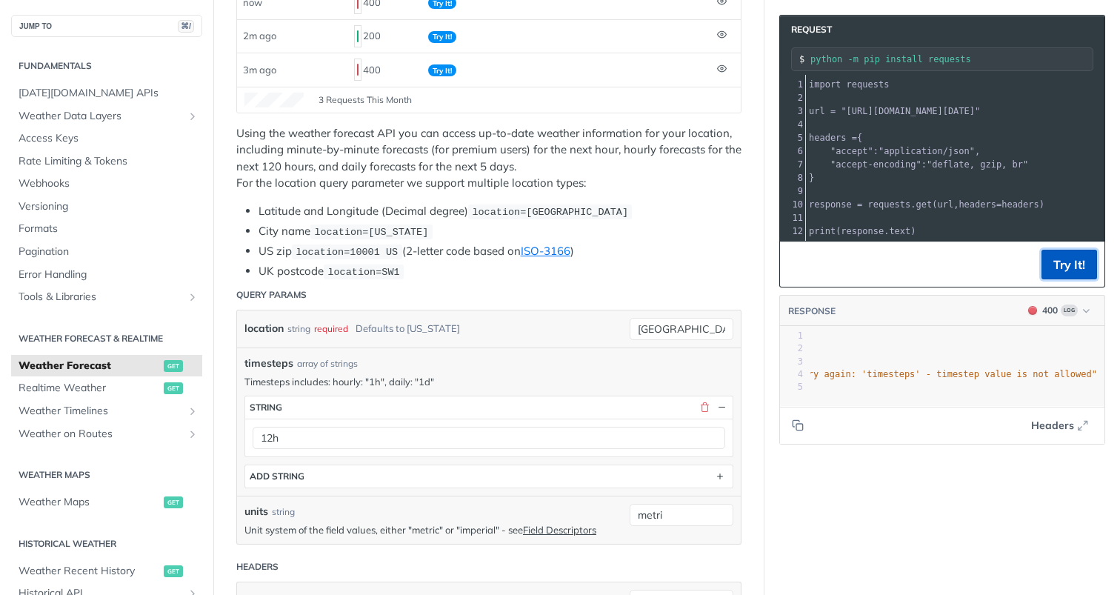
click at [1071, 268] on button "Try It!" at bounding box center [1069, 265] width 56 height 30
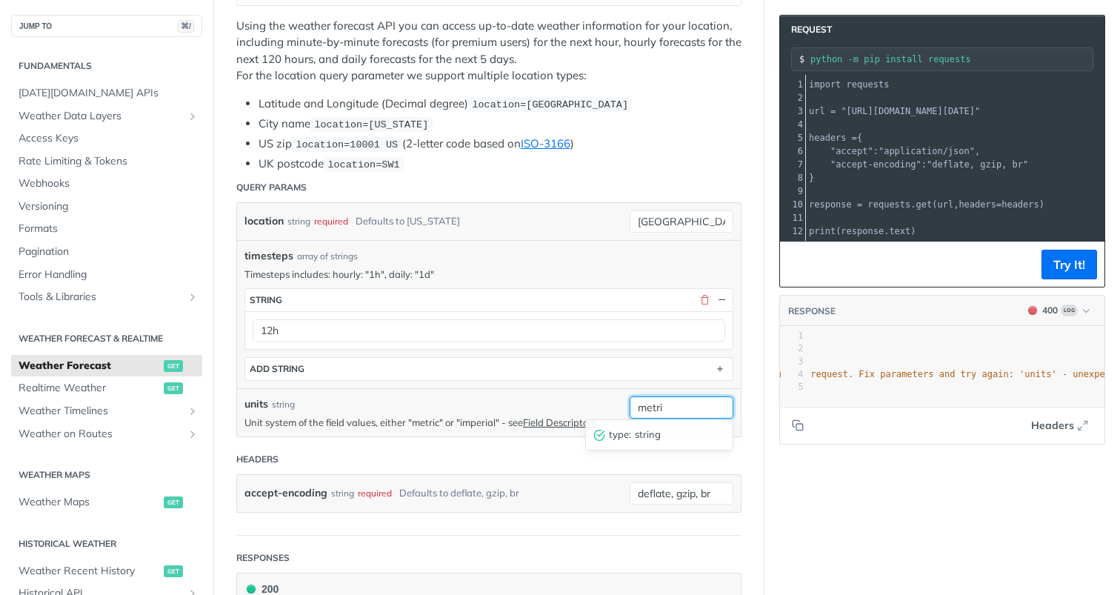
click at [693, 403] on input "metri" at bounding box center [682, 407] width 104 height 22
type input "metric"
click at [1061, 270] on button "Try It!" at bounding box center [1069, 265] width 56 height 30
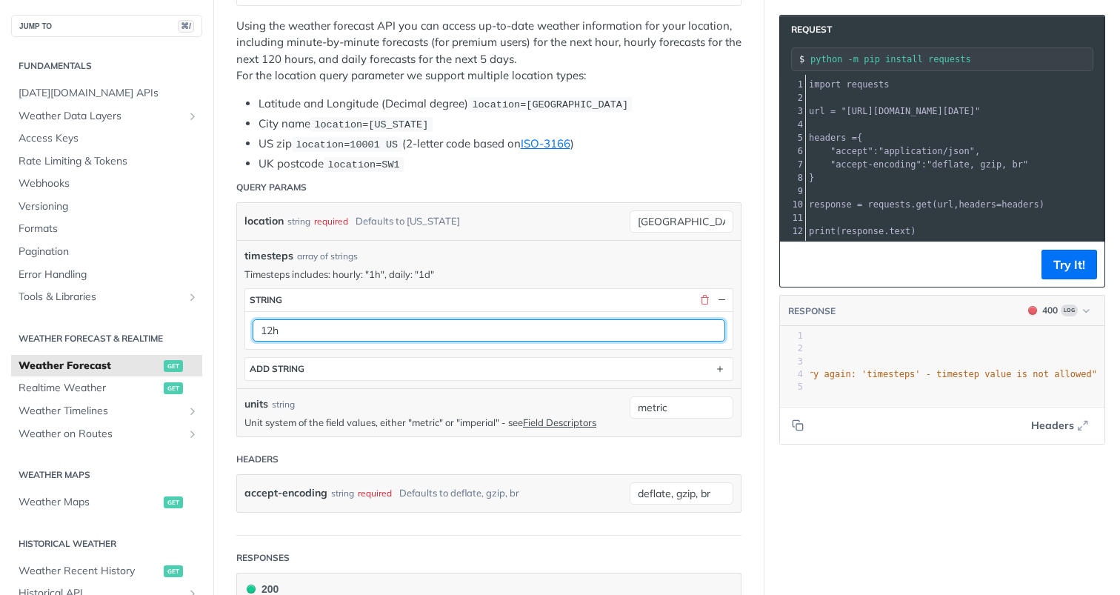
click at [304, 331] on input "12h" at bounding box center [489, 330] width 473 height 22
type input "12"
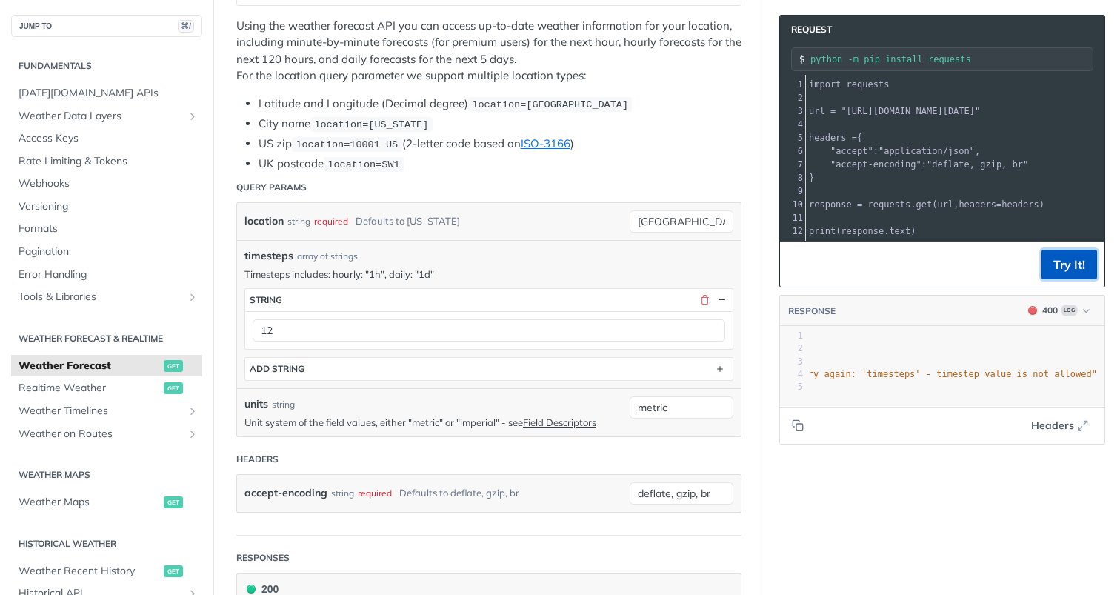
click at [1056, 265] on button "Try It!" at bounding box center [1069, 265] width 56 height 30
click at [337, 341] on div "12" at bounding box center [488, 330] width 487 height 38
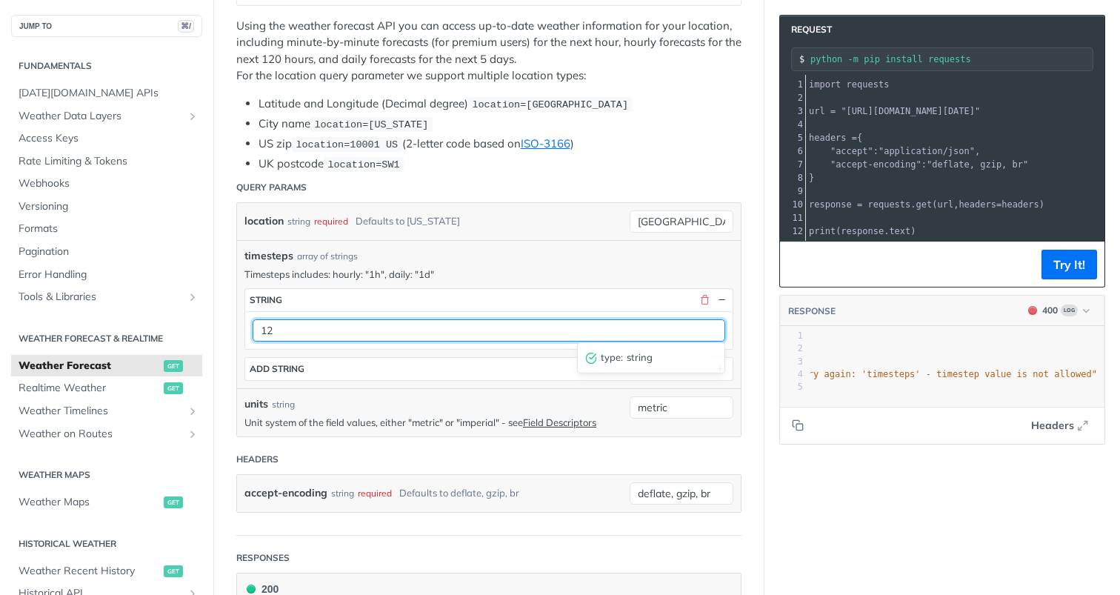
click at [336, 333] on input "12" at bounding box center [489, 330] width 473 height 22
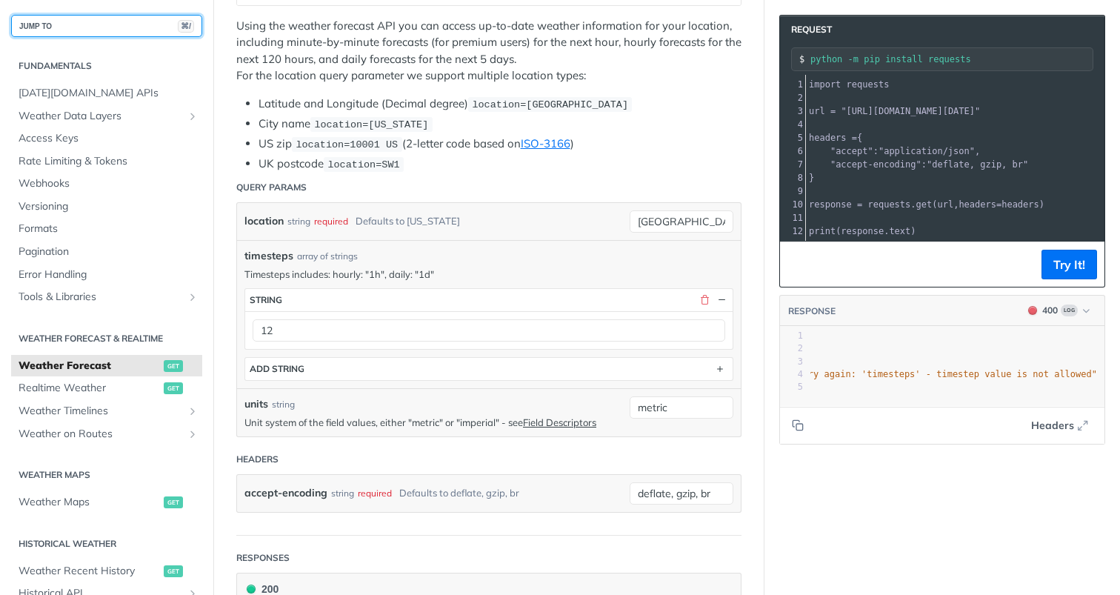
click at [116, 27] on button "JUMP TO ⌘/" at bounding box center [106, 26] width 191 height 22
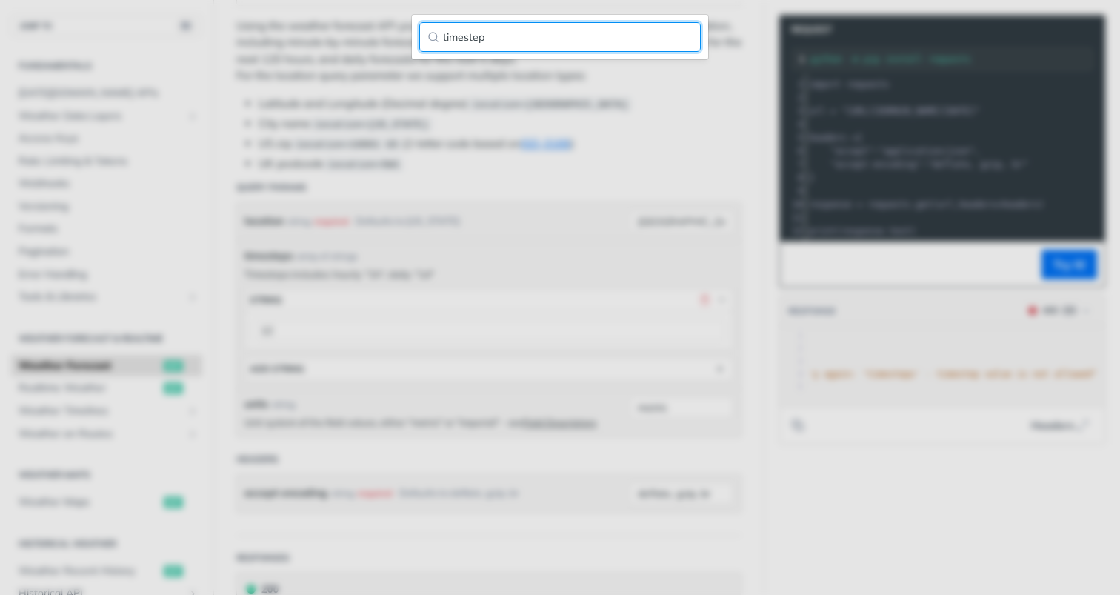
type input "timestep"
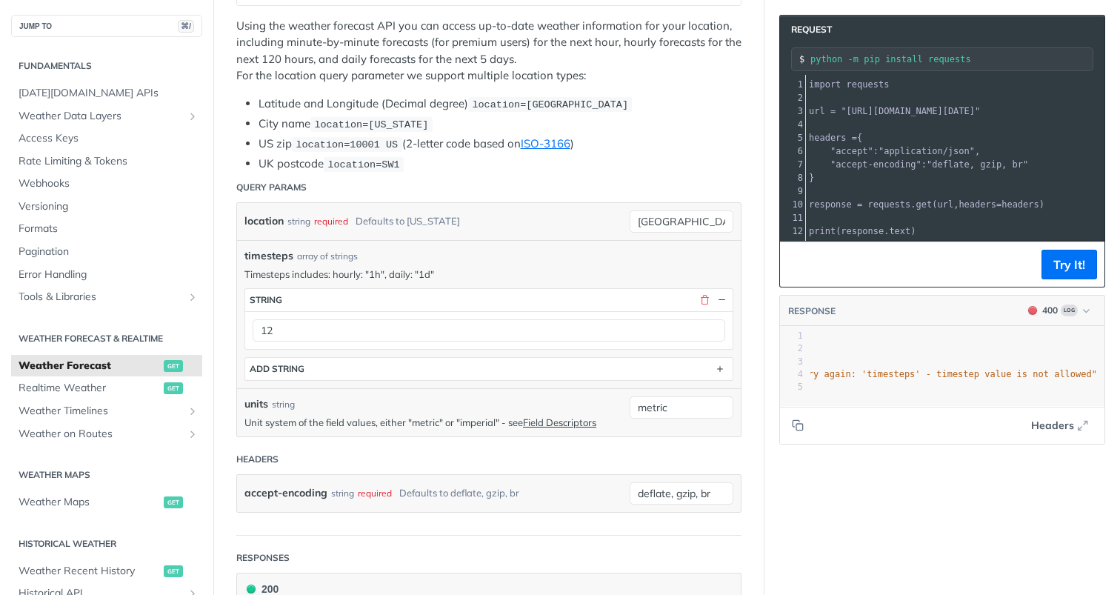
click at [313, 272] on p "Timesteps includes: hourly: "1h", daily: "1d"" at bounding box center [488, 273] width 489 height 13
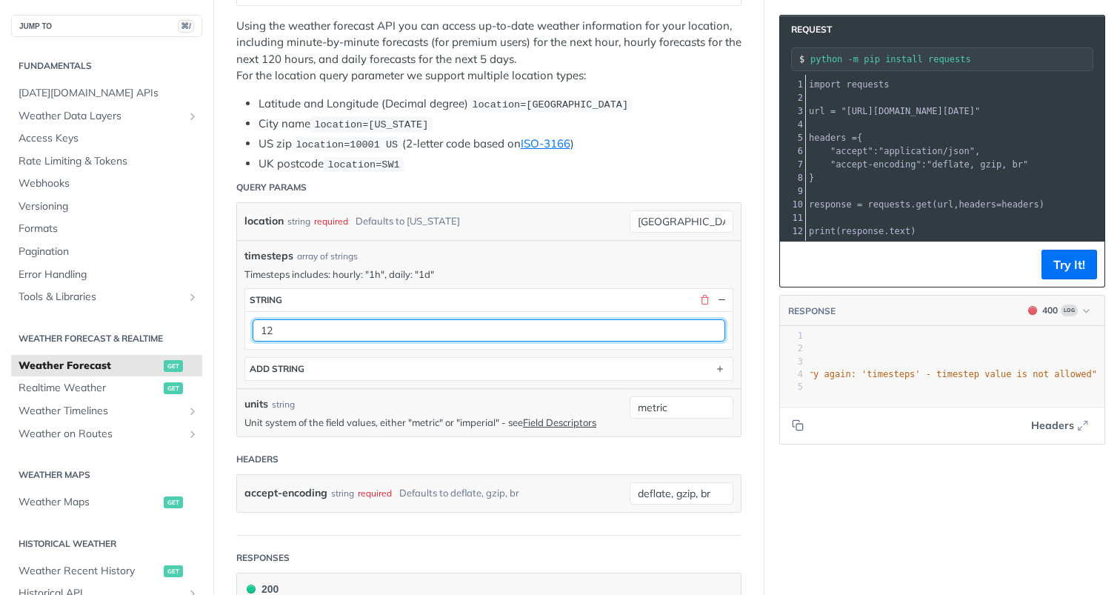
click at [342, 326] on input "12" at bounding box center [489, 330] width 473 height 22
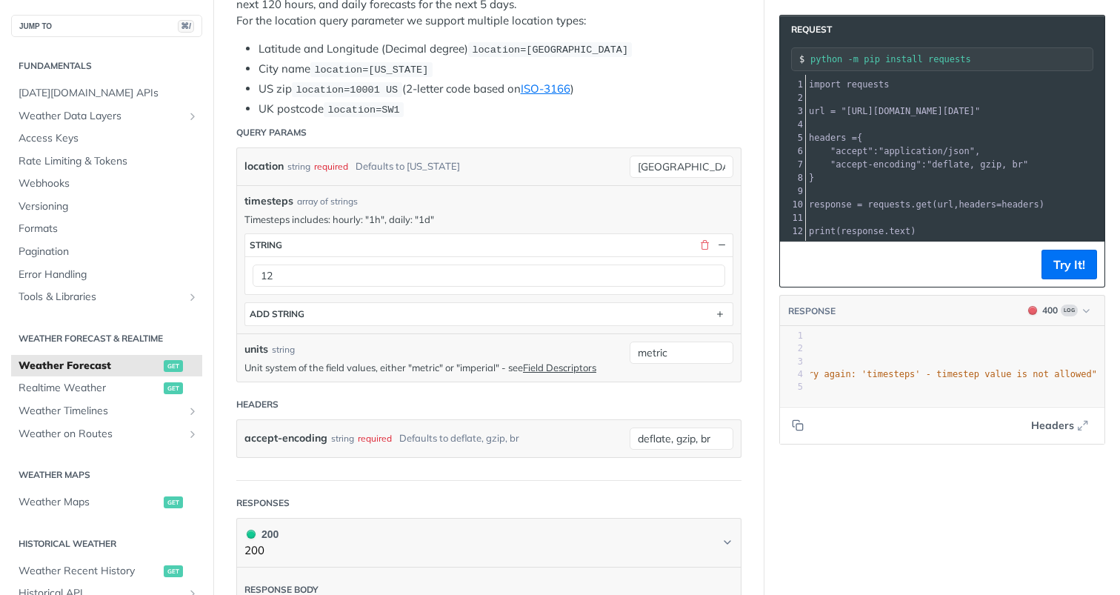
scroll to position [0, 0]
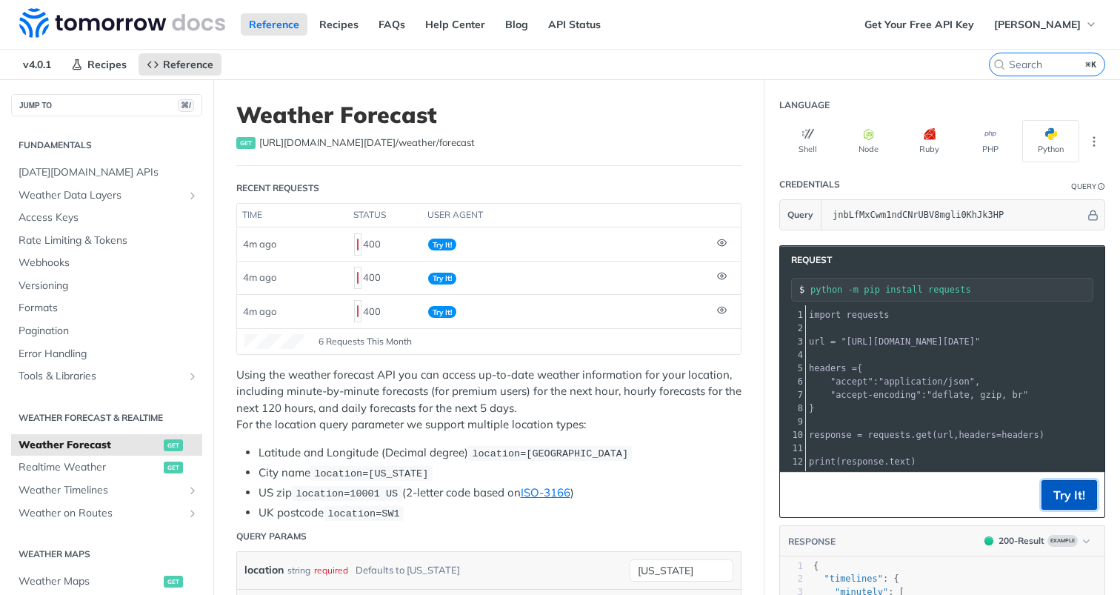
click at [1071, 490] on button "Try It!" at bounding box center [1069, 495] width 56 height 30
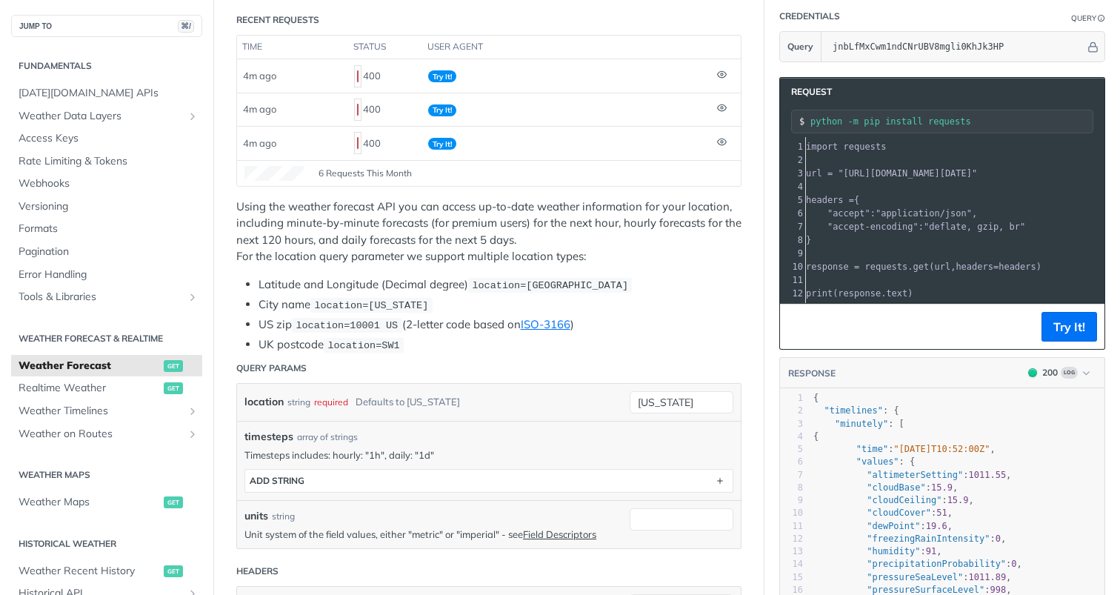
click at [530, 491] on div "timesteps array of strings Timesteps includes: hourly: "1h", daily: "1d" timest…" at bounding box center [489, 460] width 504 height 79
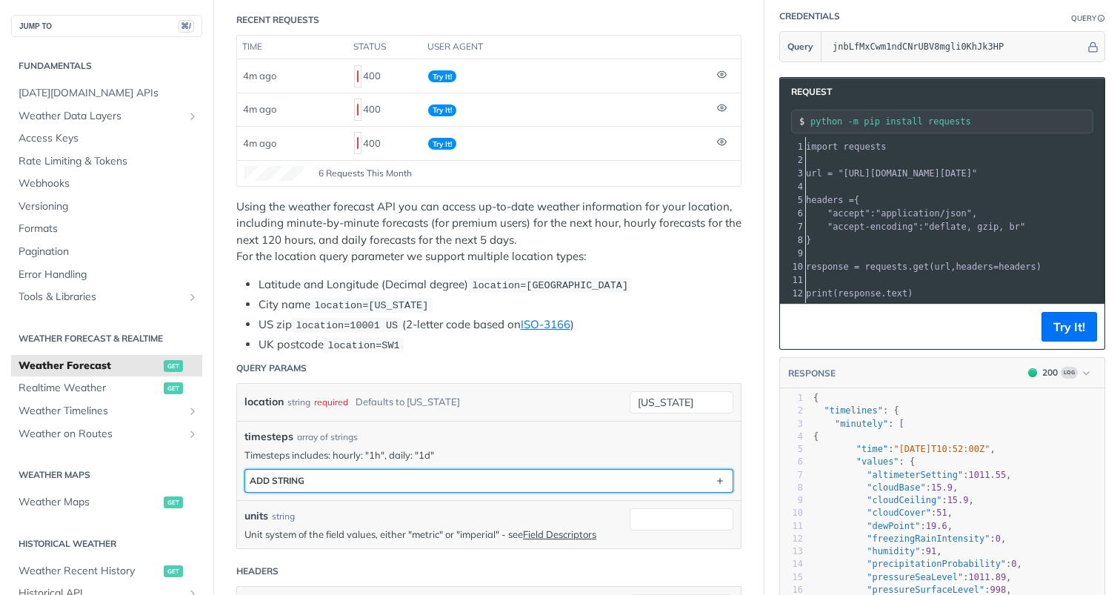
click at [529, 478] on button "ADD string" at bounding box center [488, 481] width 487 height 22
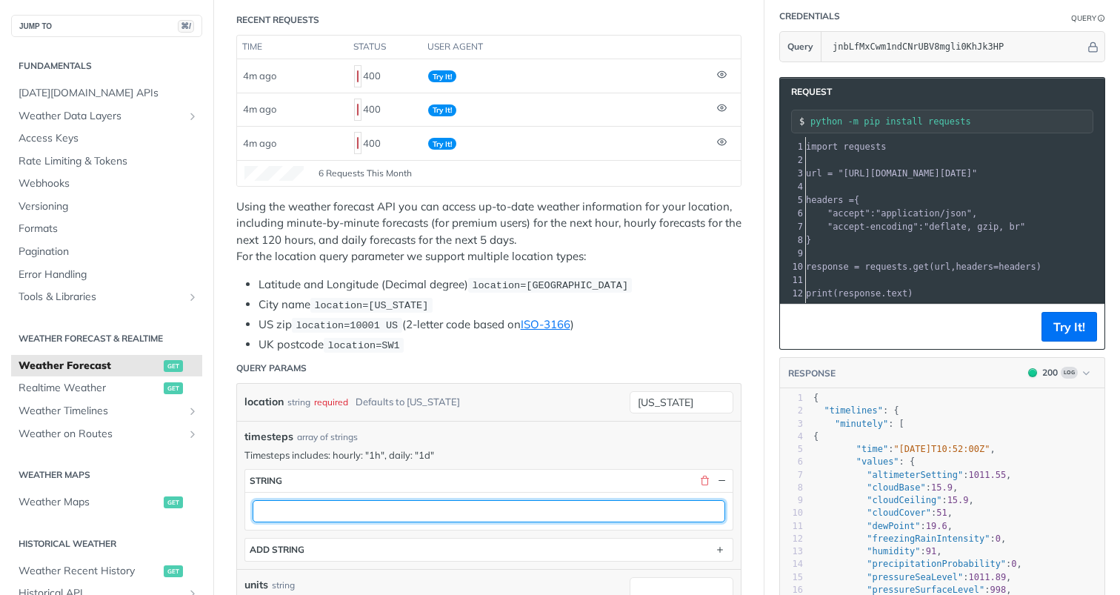
click at [472, 501] on input "text" at bounding box center [489, 511] width 473 height 22
type input "1h"
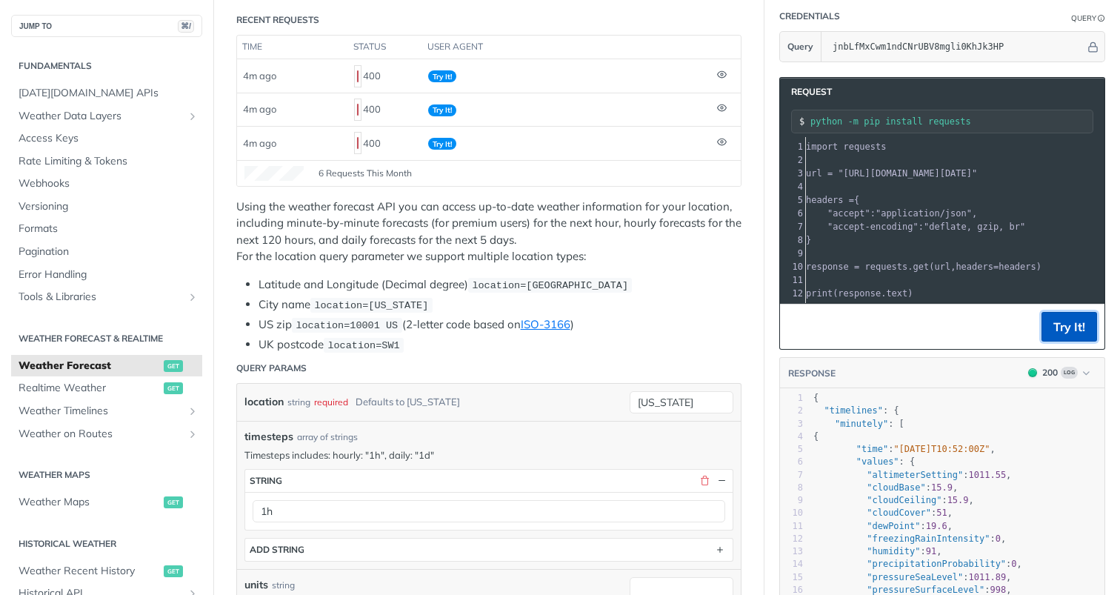
click at [1087, 338] on button "Try It!" at bounding box center [1069, 327] width 56 height 30
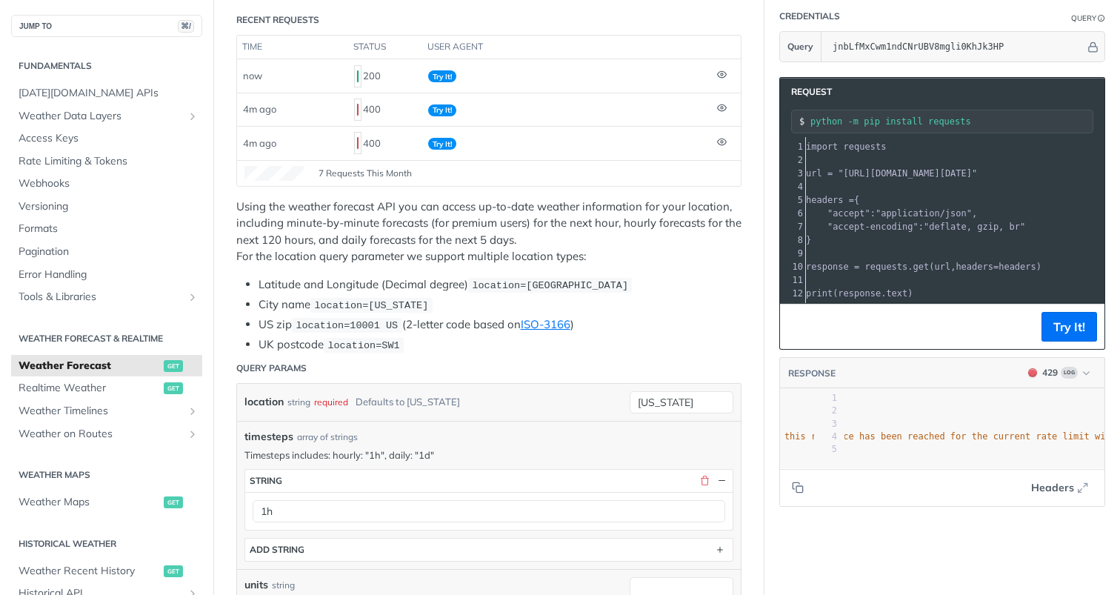
scroll to position [0, 201]
